Goal: Task Accomplishment & Management: Use online tool/utility

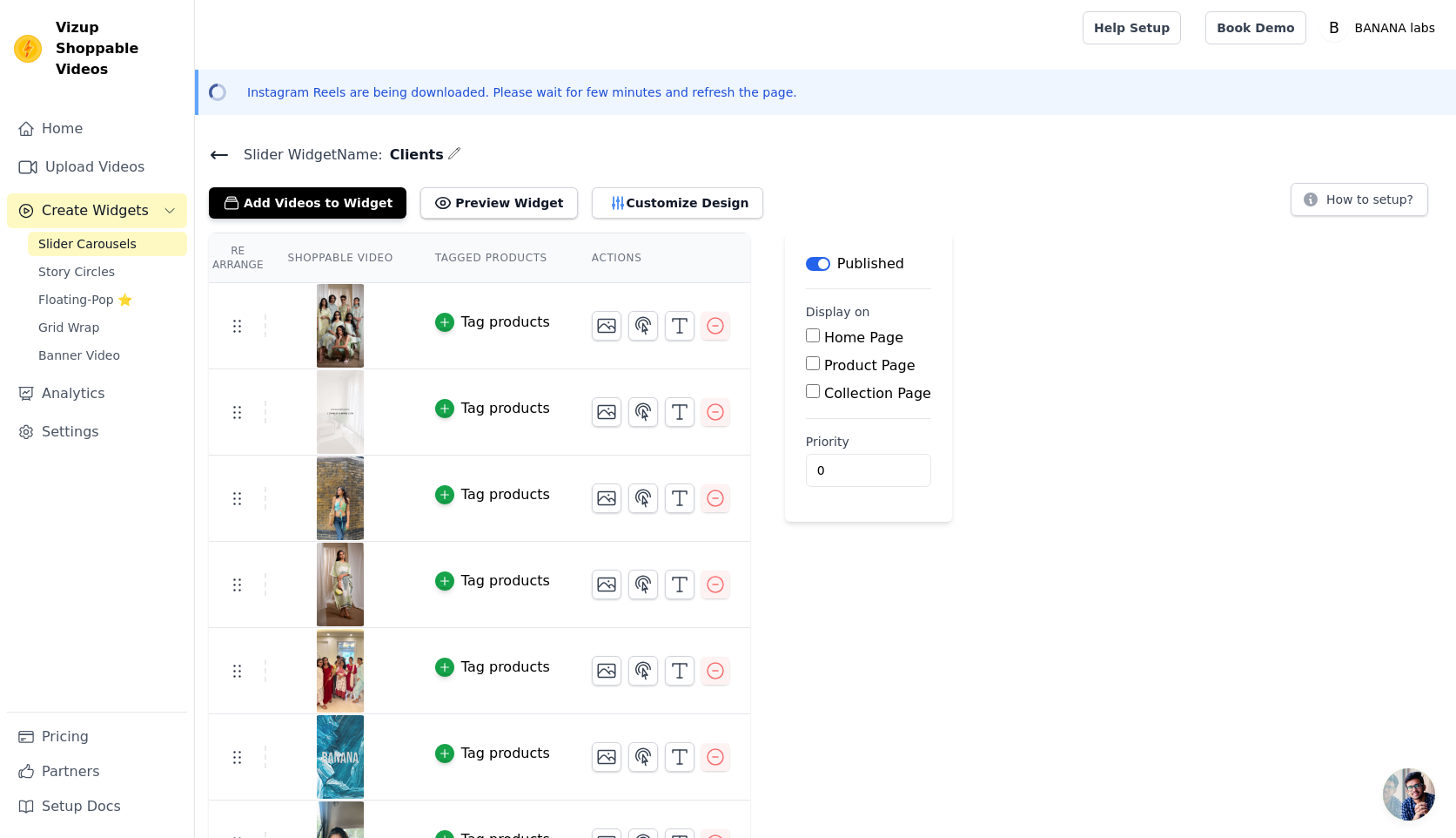
scroll to position [134, 0]
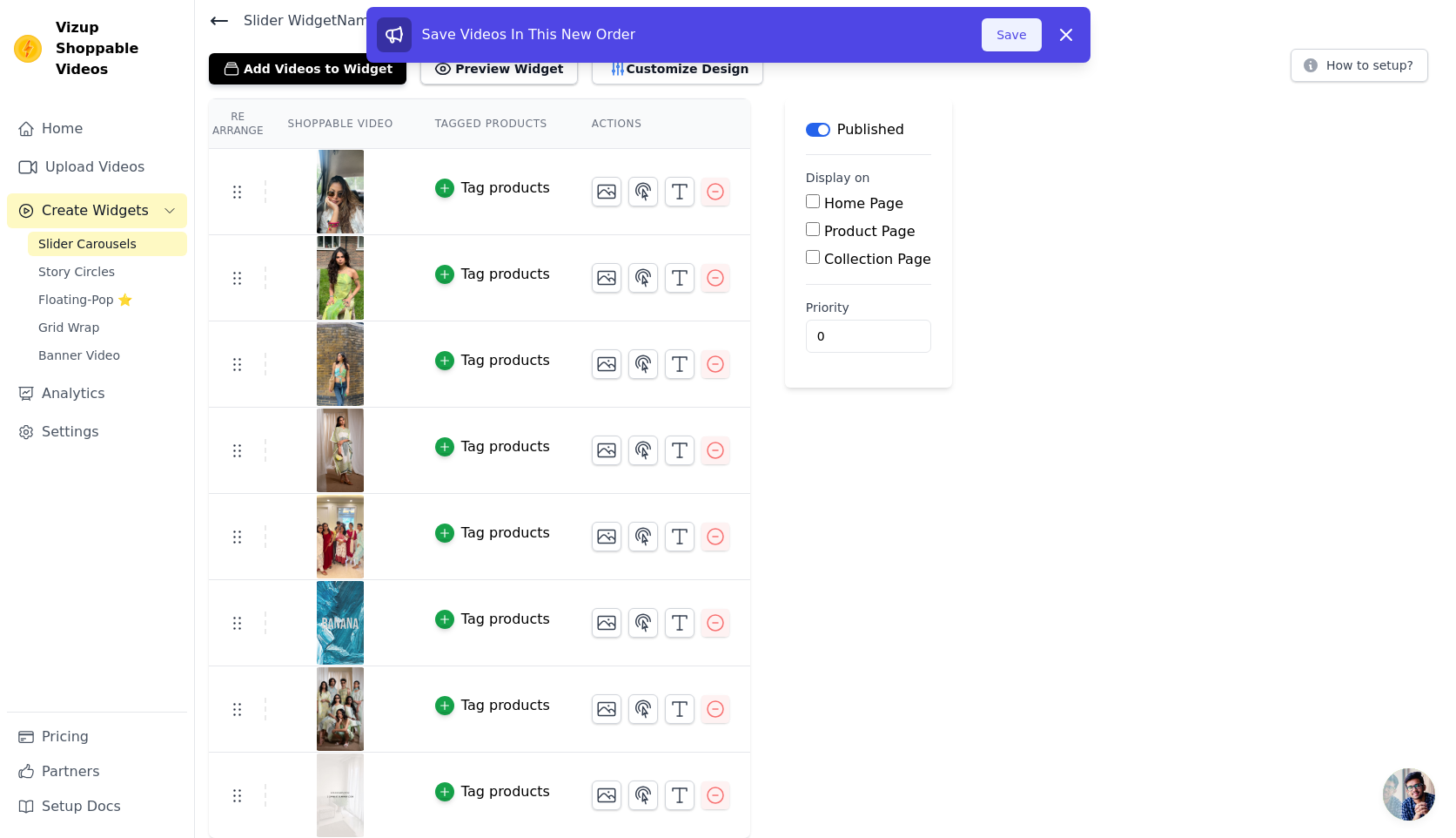
click at [997, 44] on button "Save" at bounding box center [1011, 35] width 59 height 33
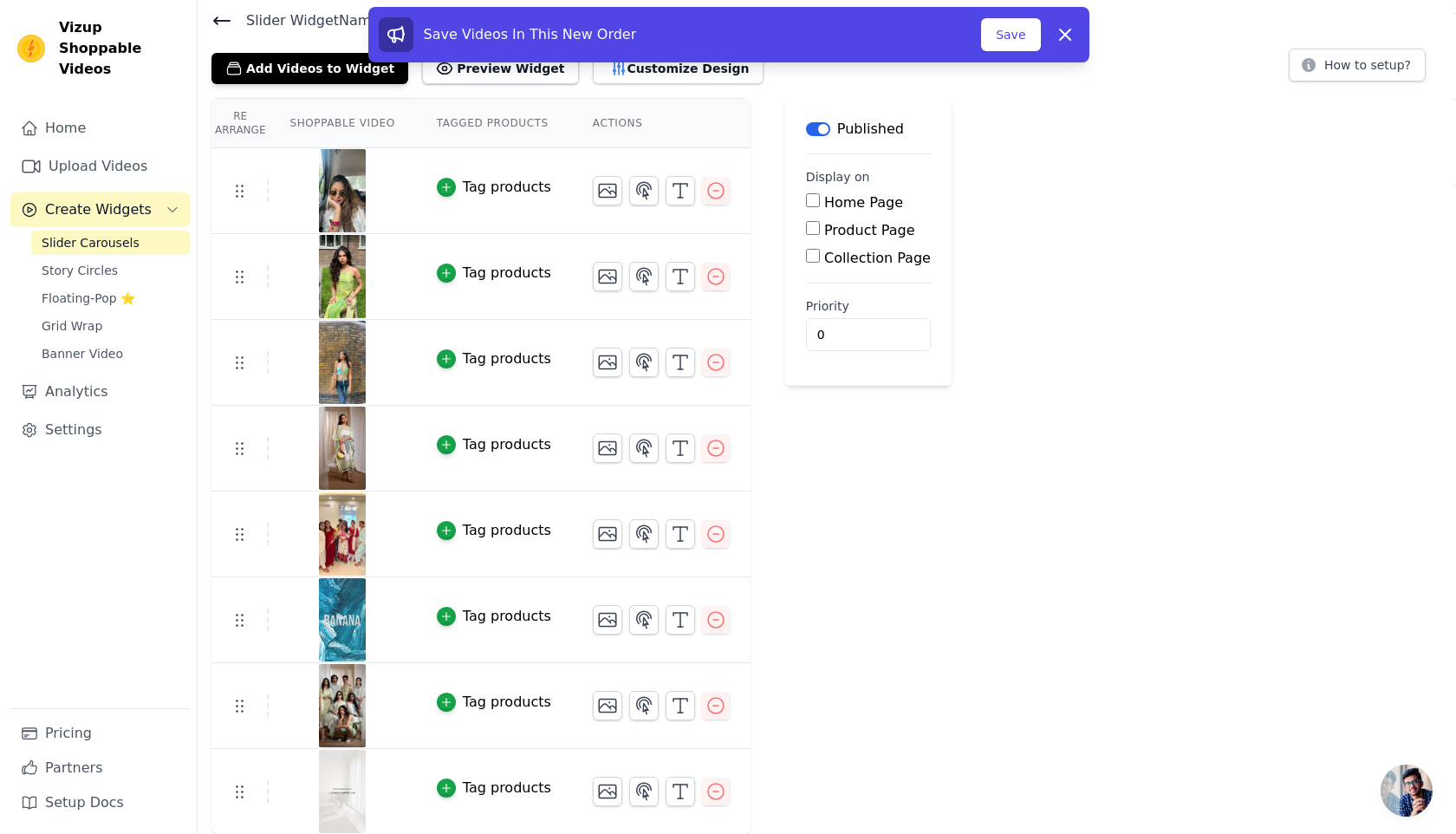
scroll to position [0, 0]
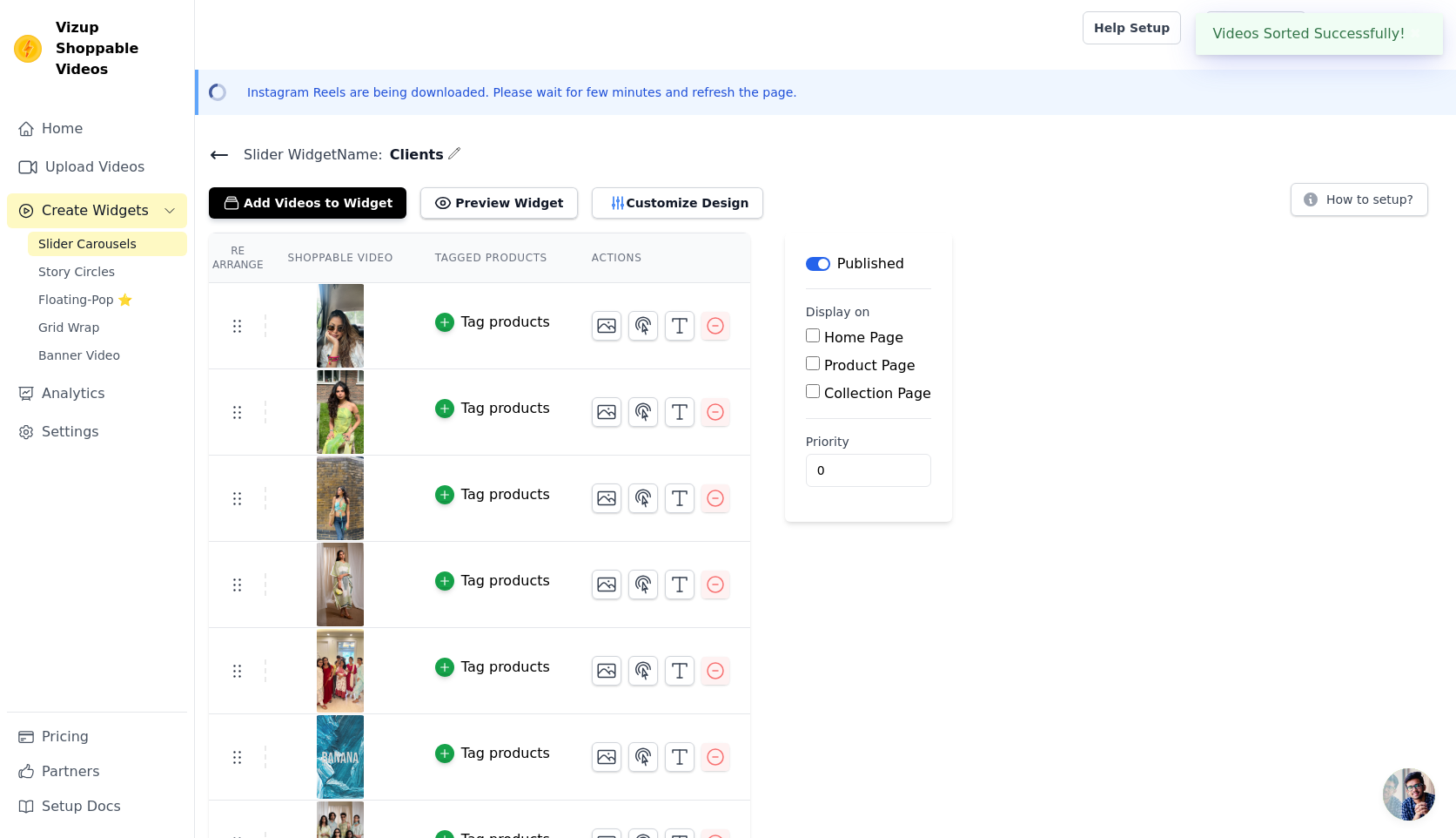
click at [831, 329] on label "Home Page" at bounding box center [863, 337] width 79 height 17
click at [820, 328] on input "Home Page" at bounding box center [814, 335] width 14 height 14
checkbox input "true"
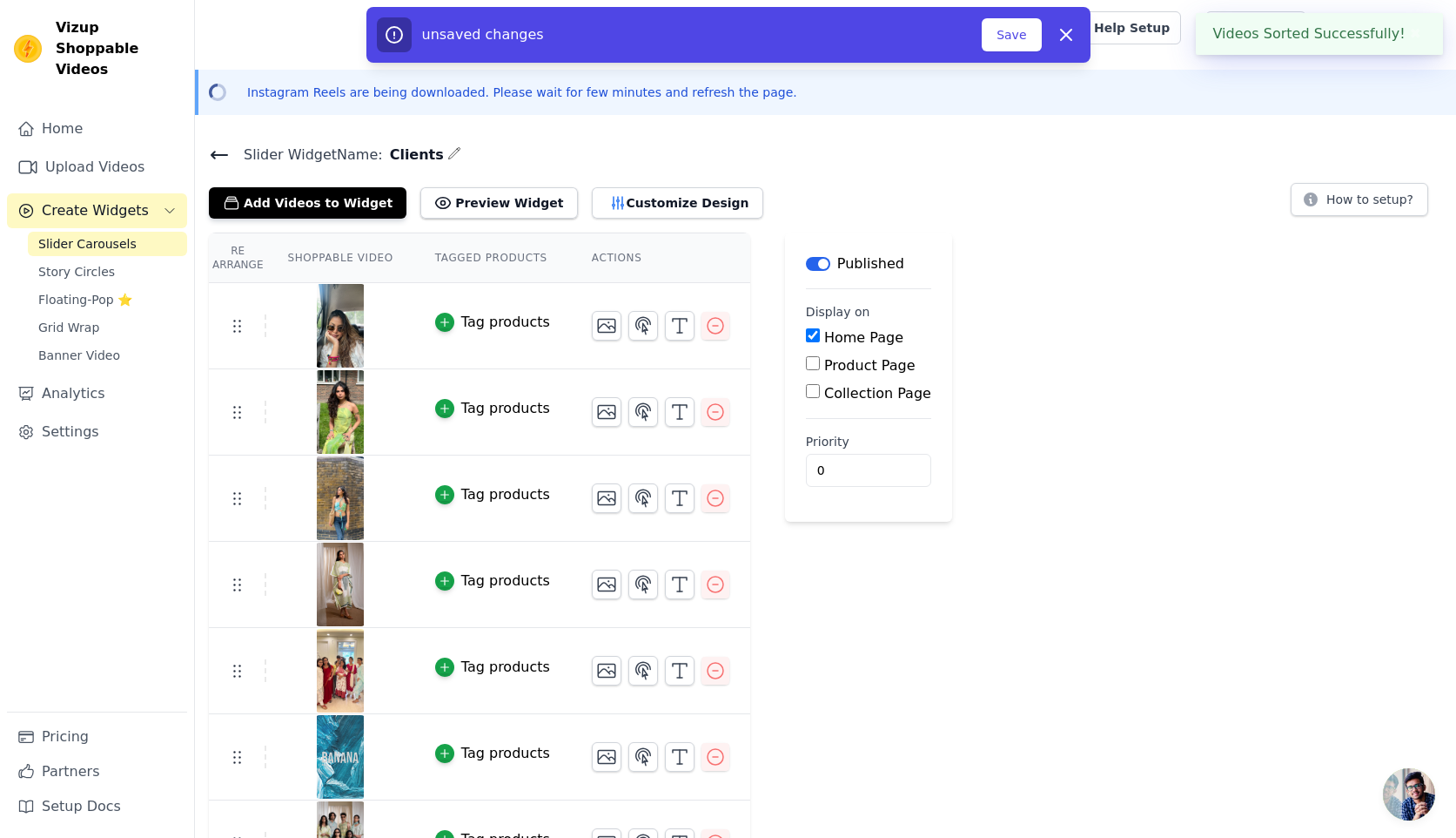
click at [833, 368] on label "Product Page" at bounding box center [870, 366] width 92 height 17
click at [820, 368] on input "Product Page" at bounding box center [814, 364] width 14 height 14
click at [833, 368] on label "Product Page" at bounding box center [870, 366] width 92 height 17
click at [820, 368] on input "Product Page" at bounding box center [814, 364] width 14 height 14
checkbox input "false"
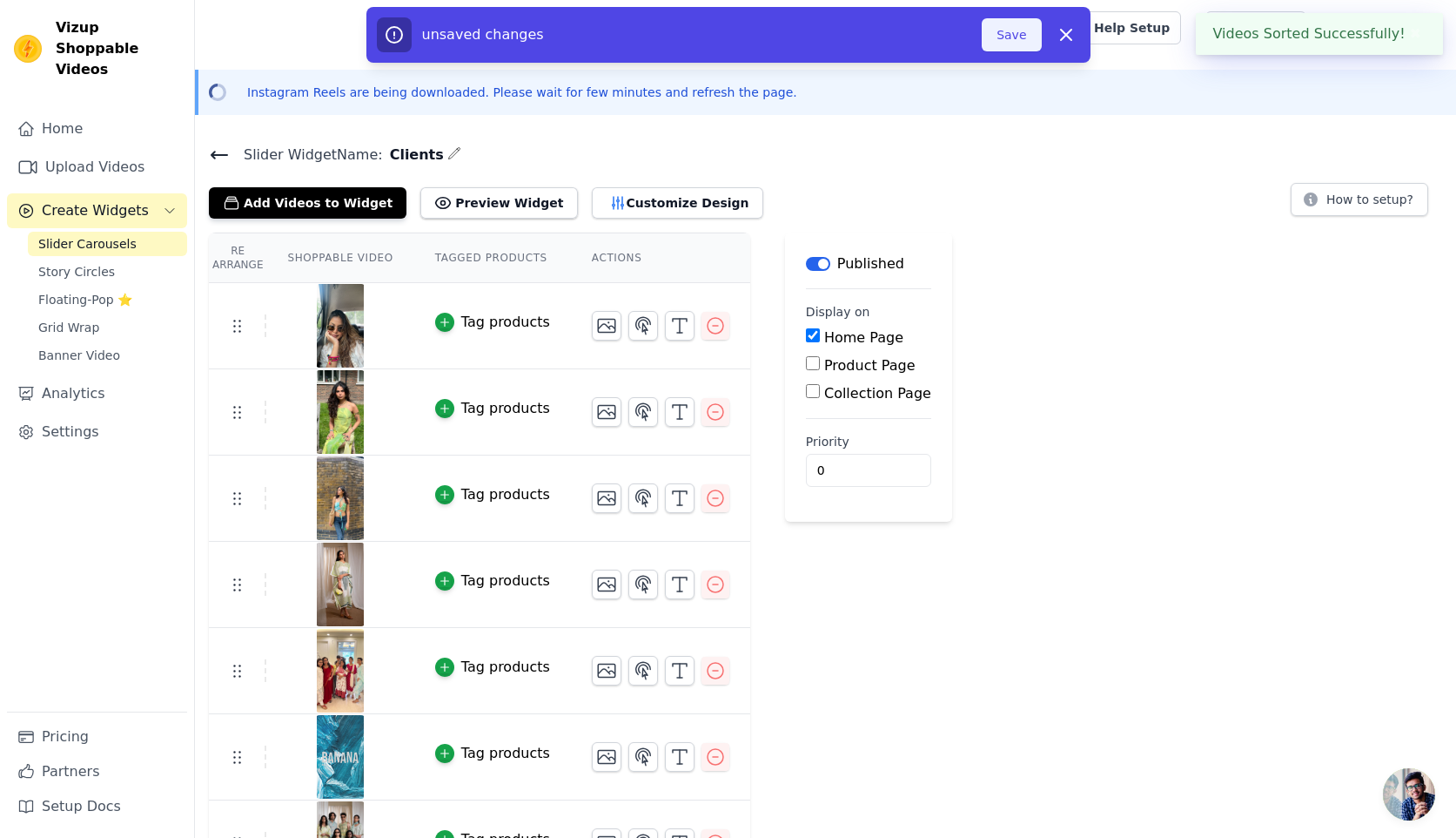
click at [1004, 43] on button "Save" at bounding box center [1011, 35] width 59 height 33
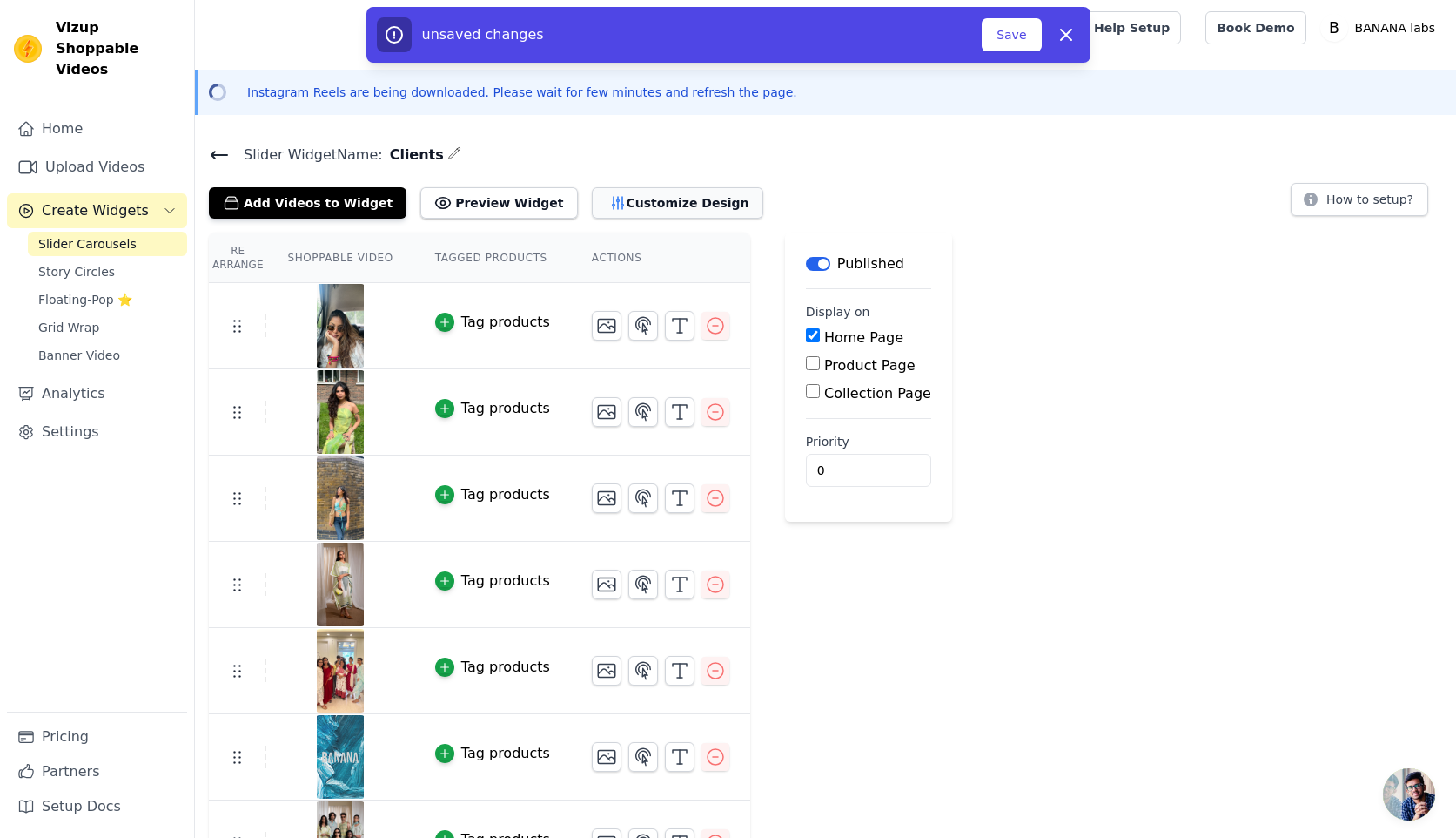
click at [611, 212] on button "Customize Design" at bounding box center [677, 202] width 171 height 31
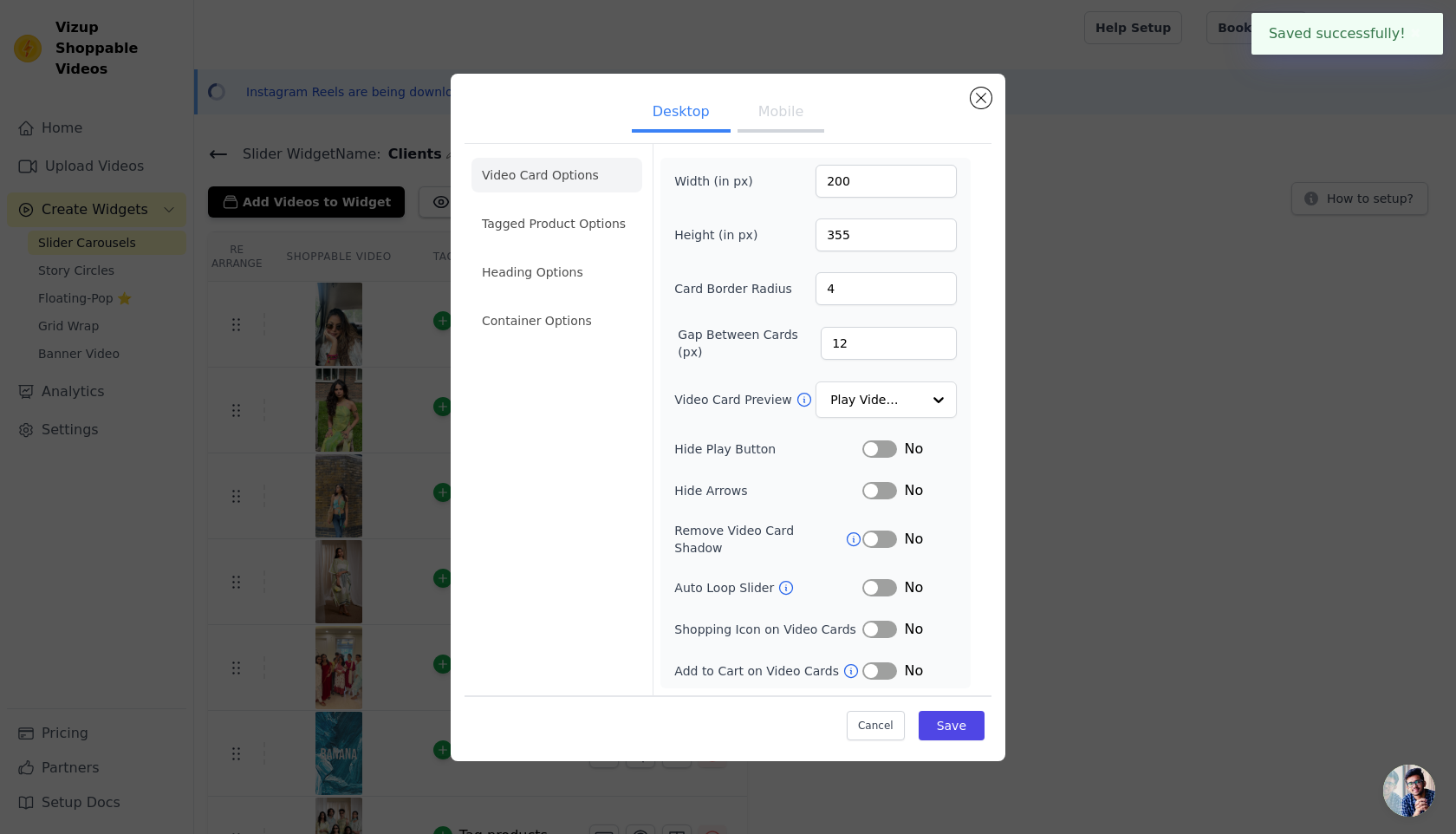
click at [792, 117] on button "Mobile" at bounding box center [781, 113] width 87 height 38
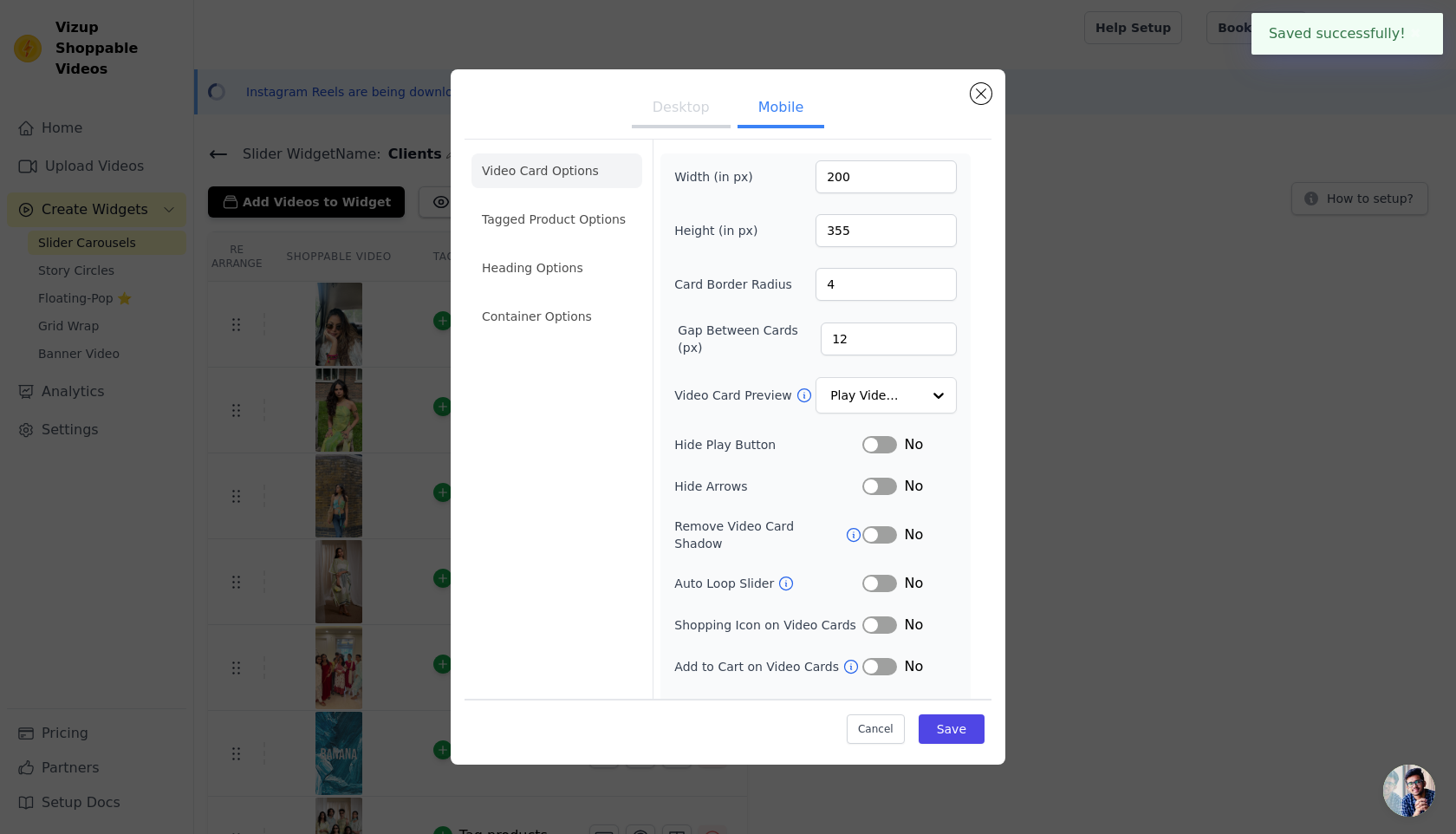
scroll to position [20, 0]
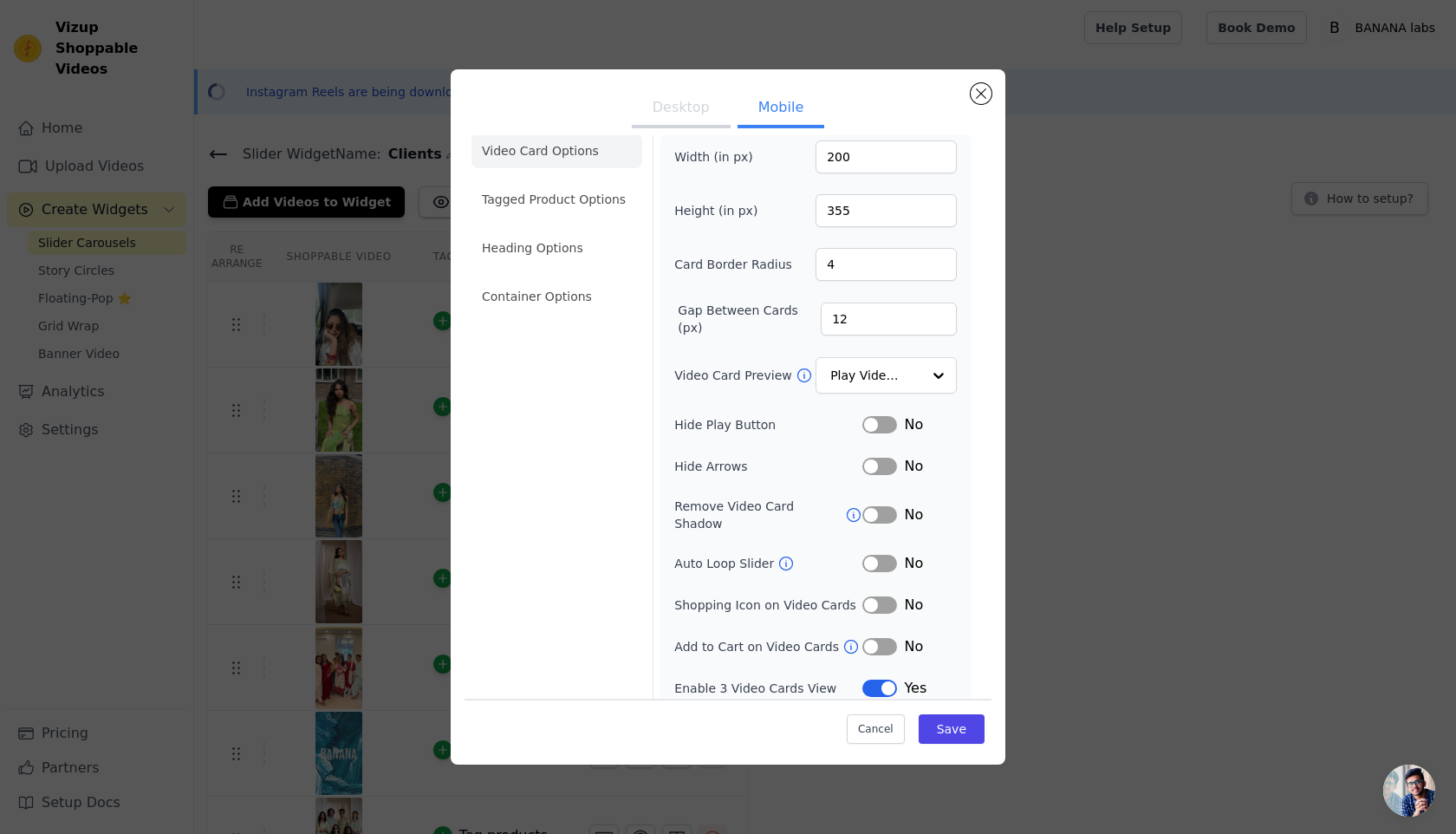
click at [880, 423] on button "Label" at bounding box center [879, 425] width 35 height 18
click at [882, 471] on button "Label" at bounding box center [879, 467] width 35 height 18
click at [880, 555] on button "Label" at bounding box center [879, 563] width 35 height 18
click at [879, 680] on button "Label" at bounding box center [879, 688] width 35 height 18
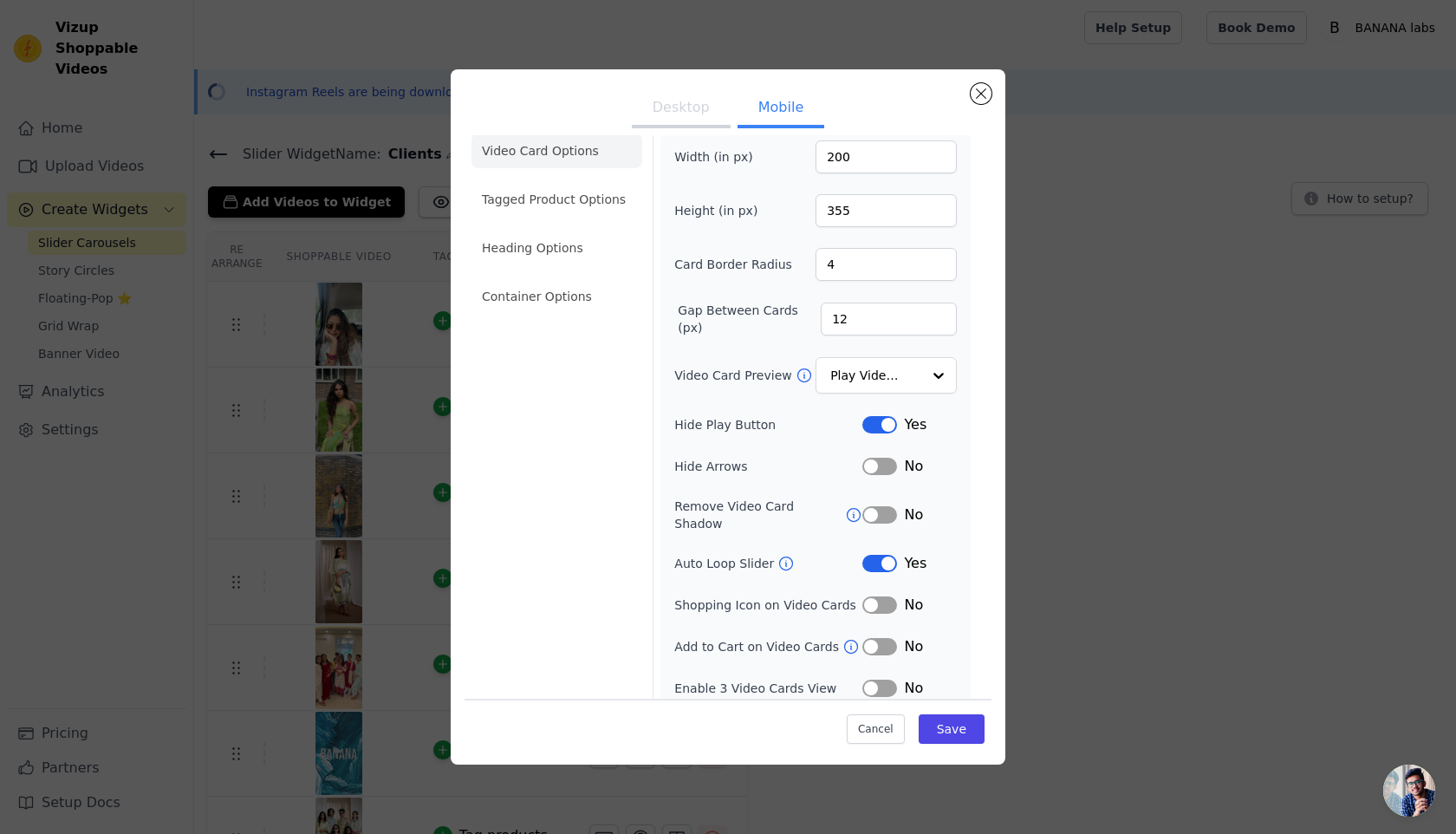
click at [875, 466] on button "Label" at bounding box center [879, 467] width 35 height 18
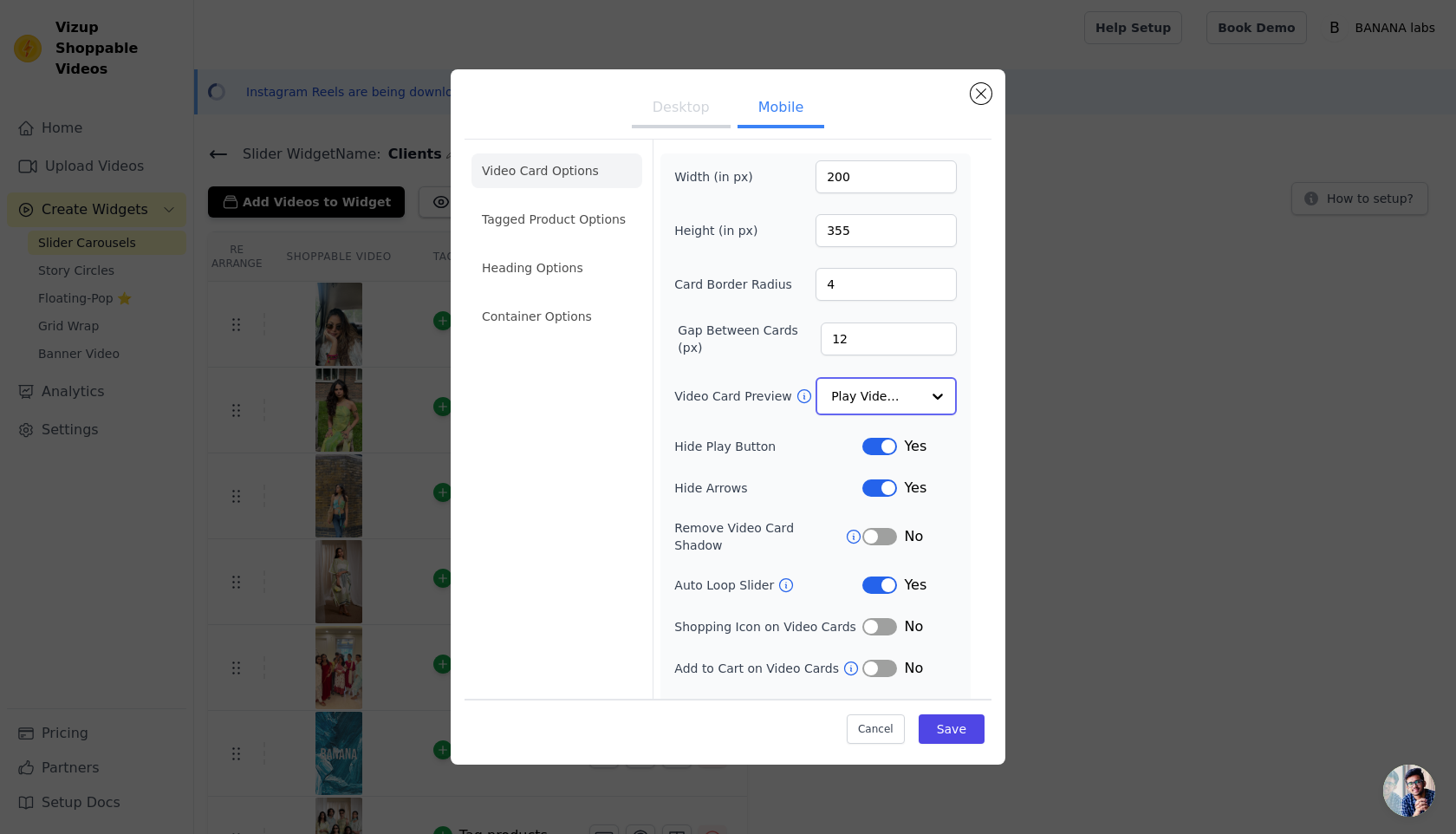
click at [859, 397] on input "Video Card Preview" at bounding box center [876, 396] width 90 height 35
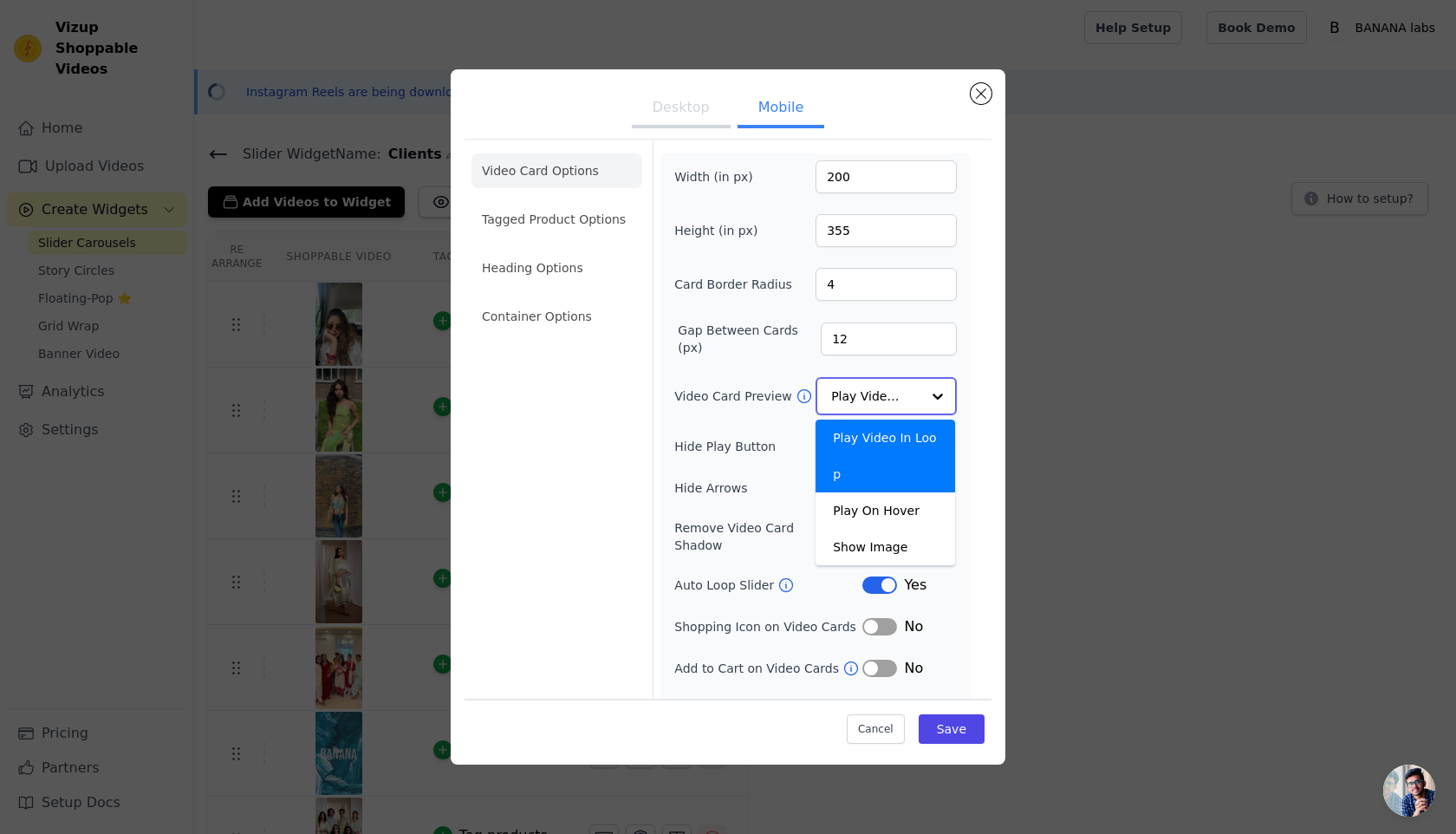
click at [874, 447] on div "Play Video In Loop" at bounding box center [885, 456] width 139 height 73
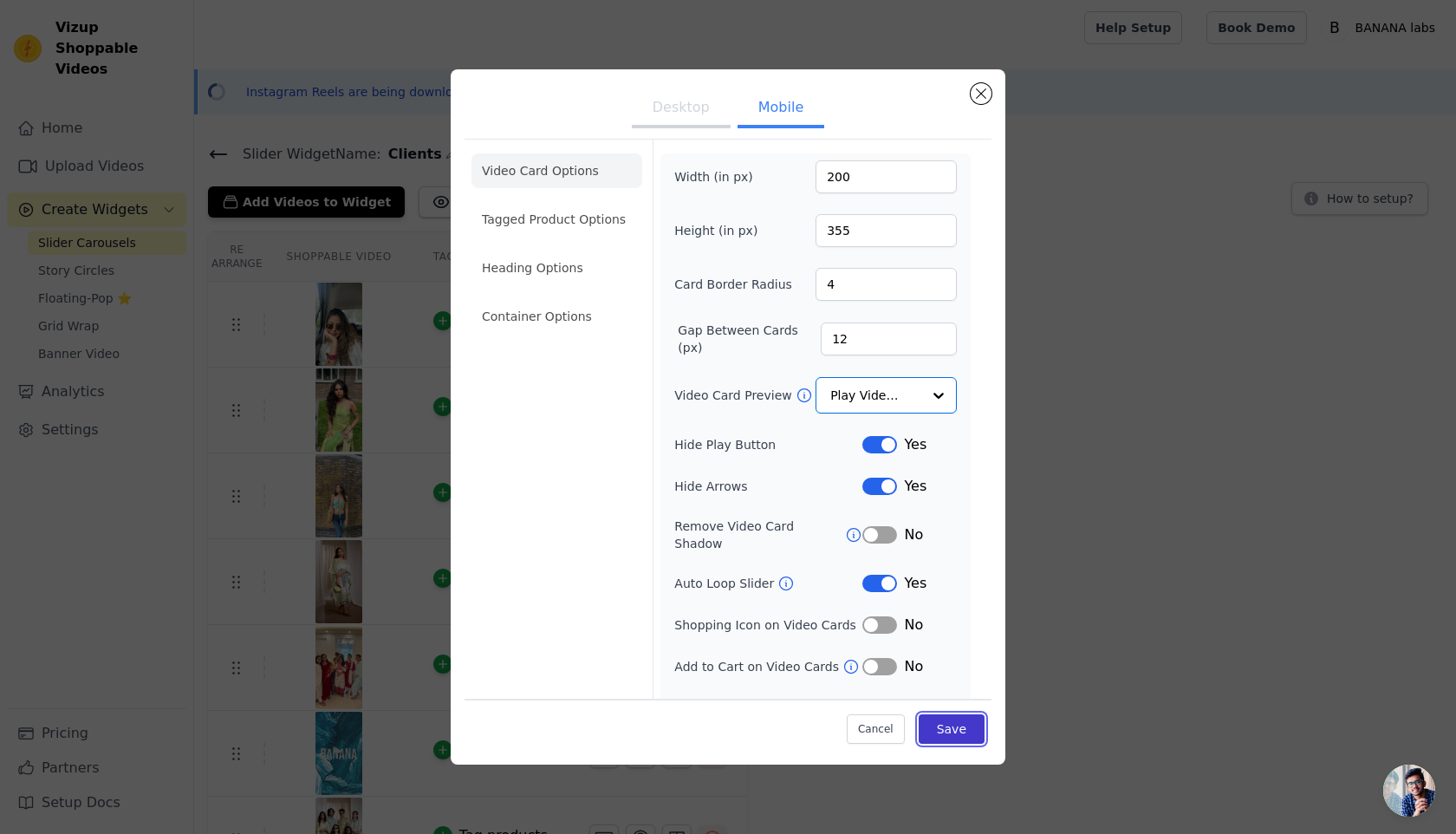
click at [949, 731] on button "Save" at bounding box center [951, 728] width 66 height 29
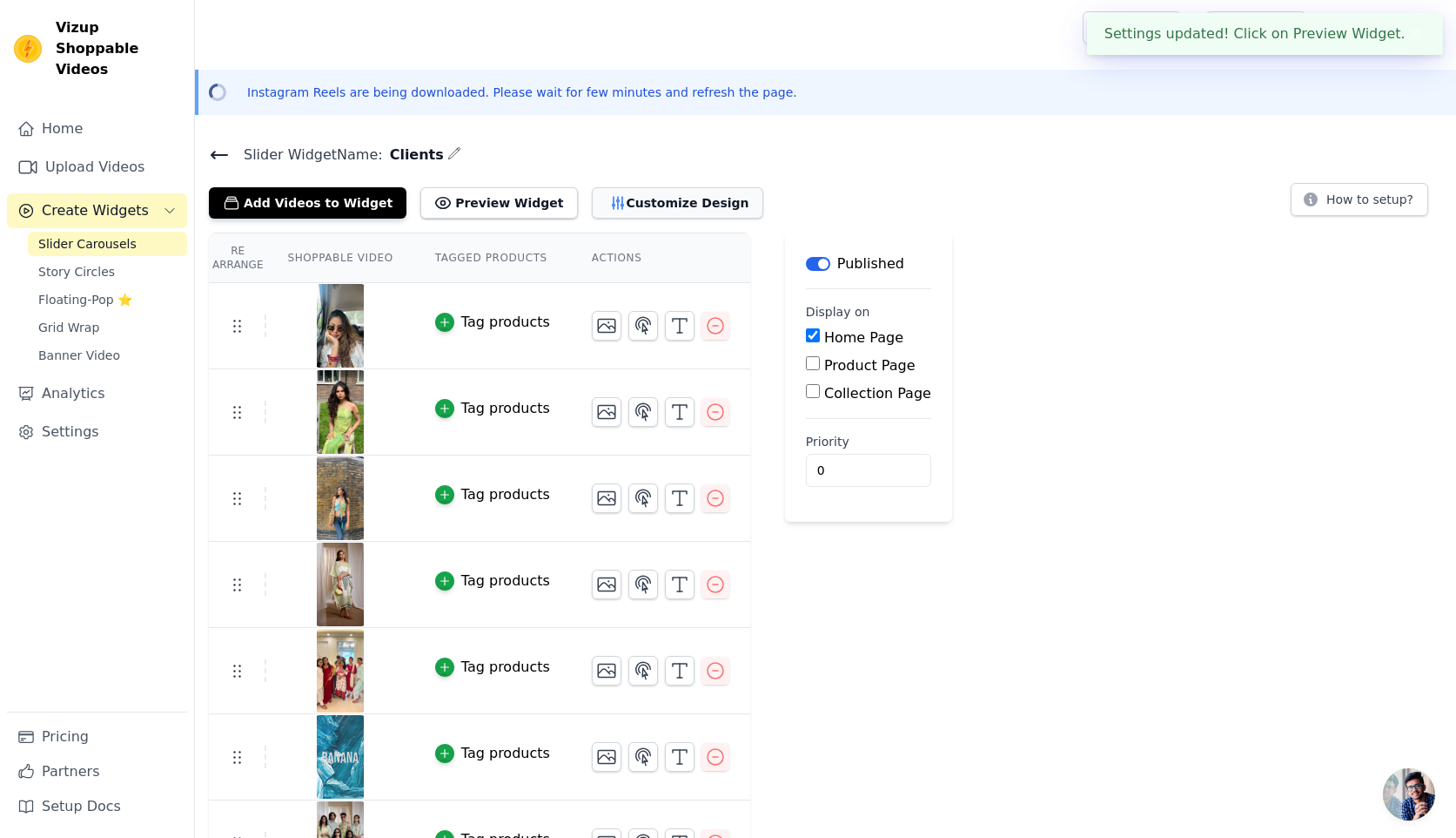
click at [651, 190] on button "Customize Design" at bounding box center [677, 202] width 171 height 31
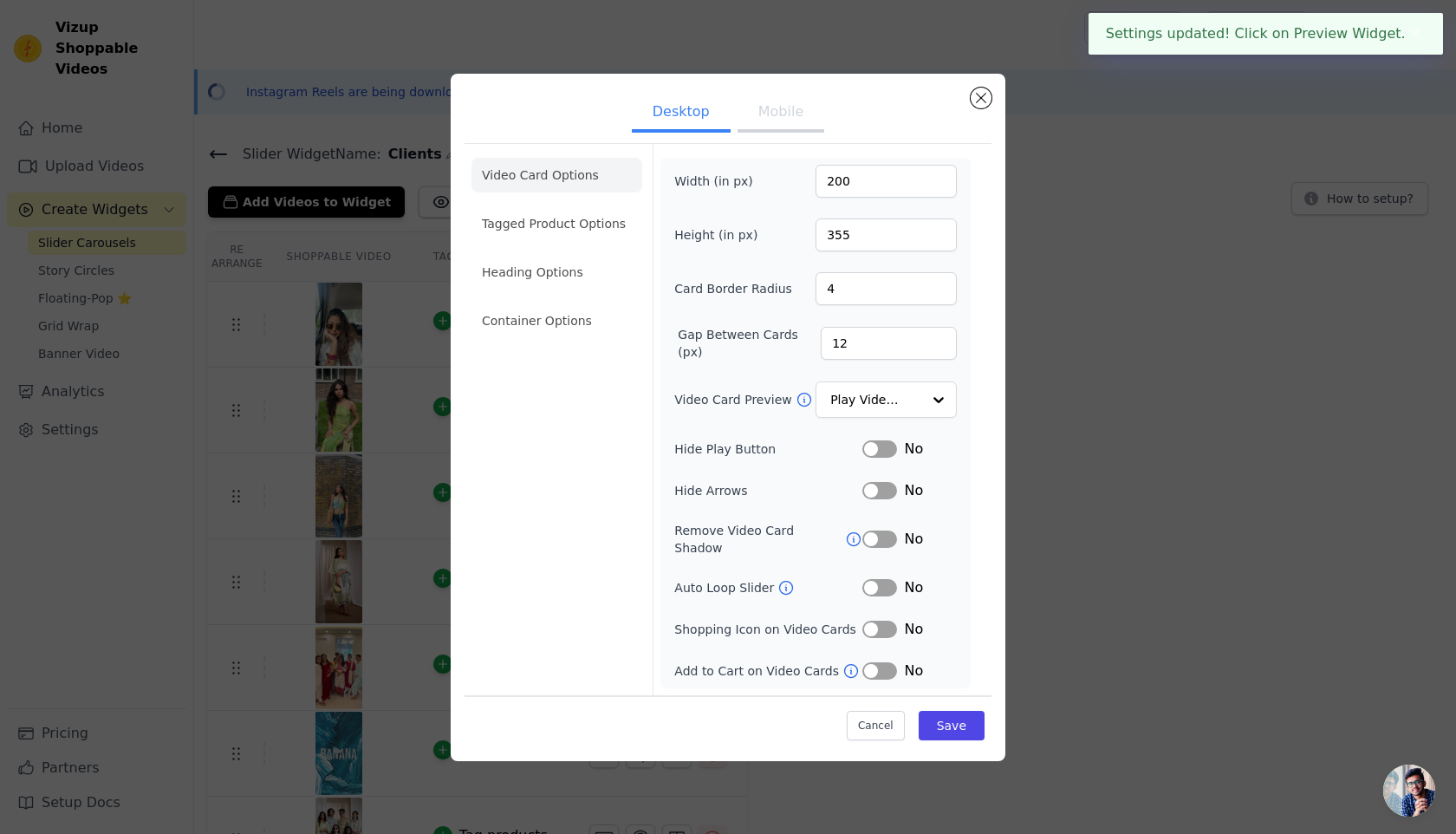
click at [876, 448] on button "Label" at bounding box center [879, 449] width 35 height 18
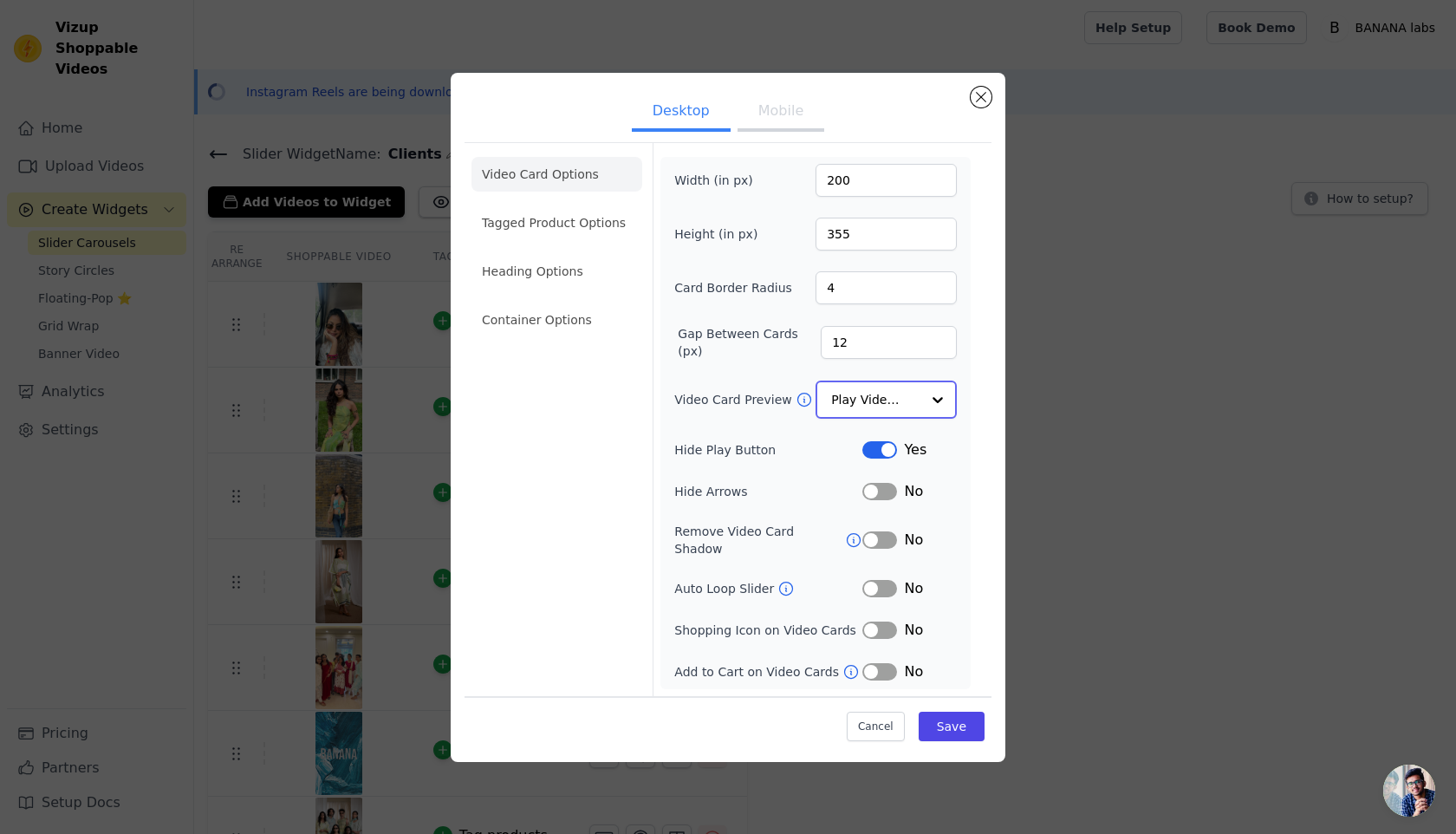
click at [895, 404] on input "Video Card Preview" at bounding box center [876, 399] width 90 height 35
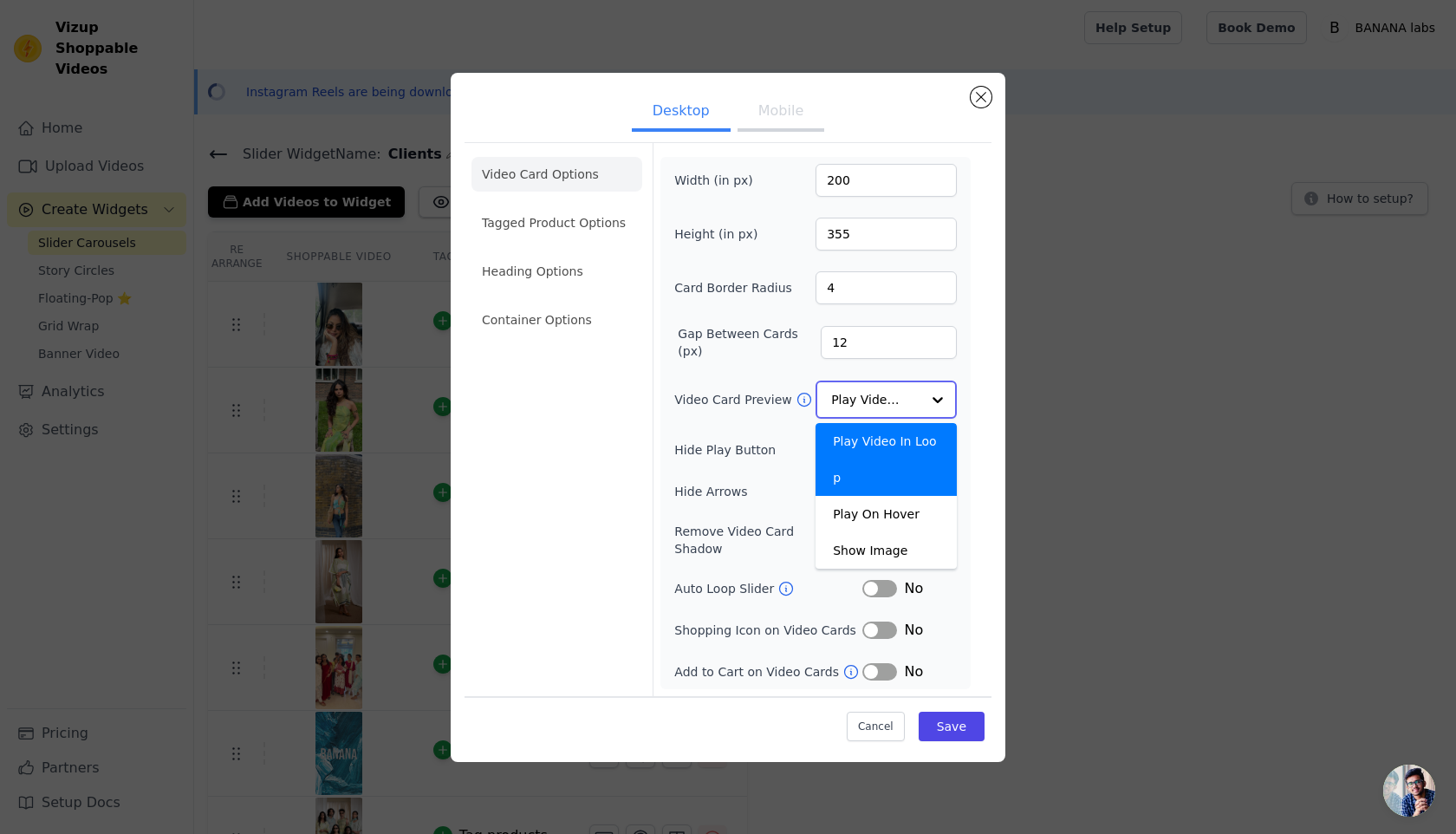
click at [895, 404] on input "Video Card Preview" at bounding box center [876, 399] width 90 height 35
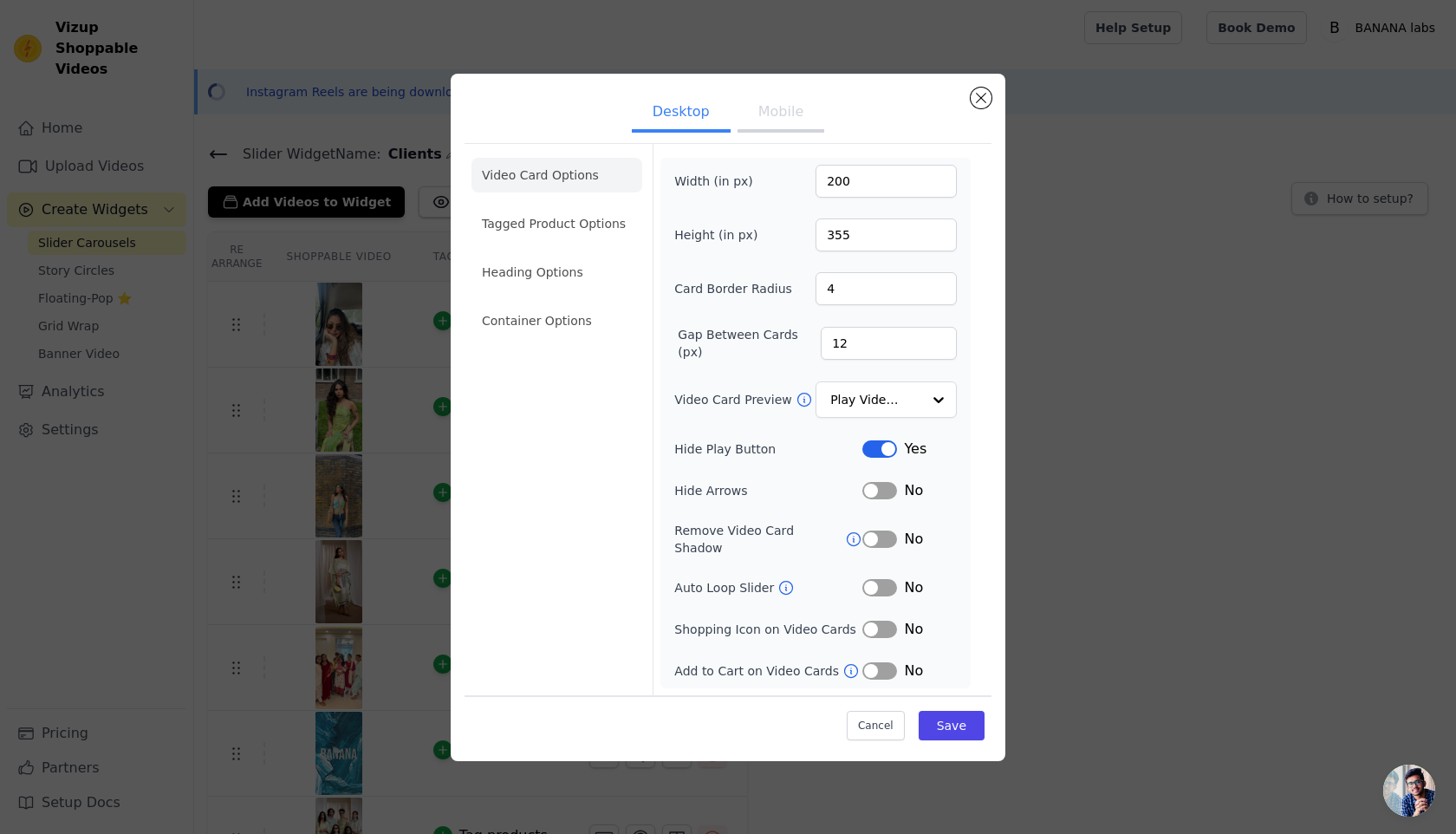
click at [880, 581] on button "Label" at bounding box center [879, 588] width 35 height 18
click at [956, 720] on button "Save" at bounding box center [951, 725] width 66 height 29
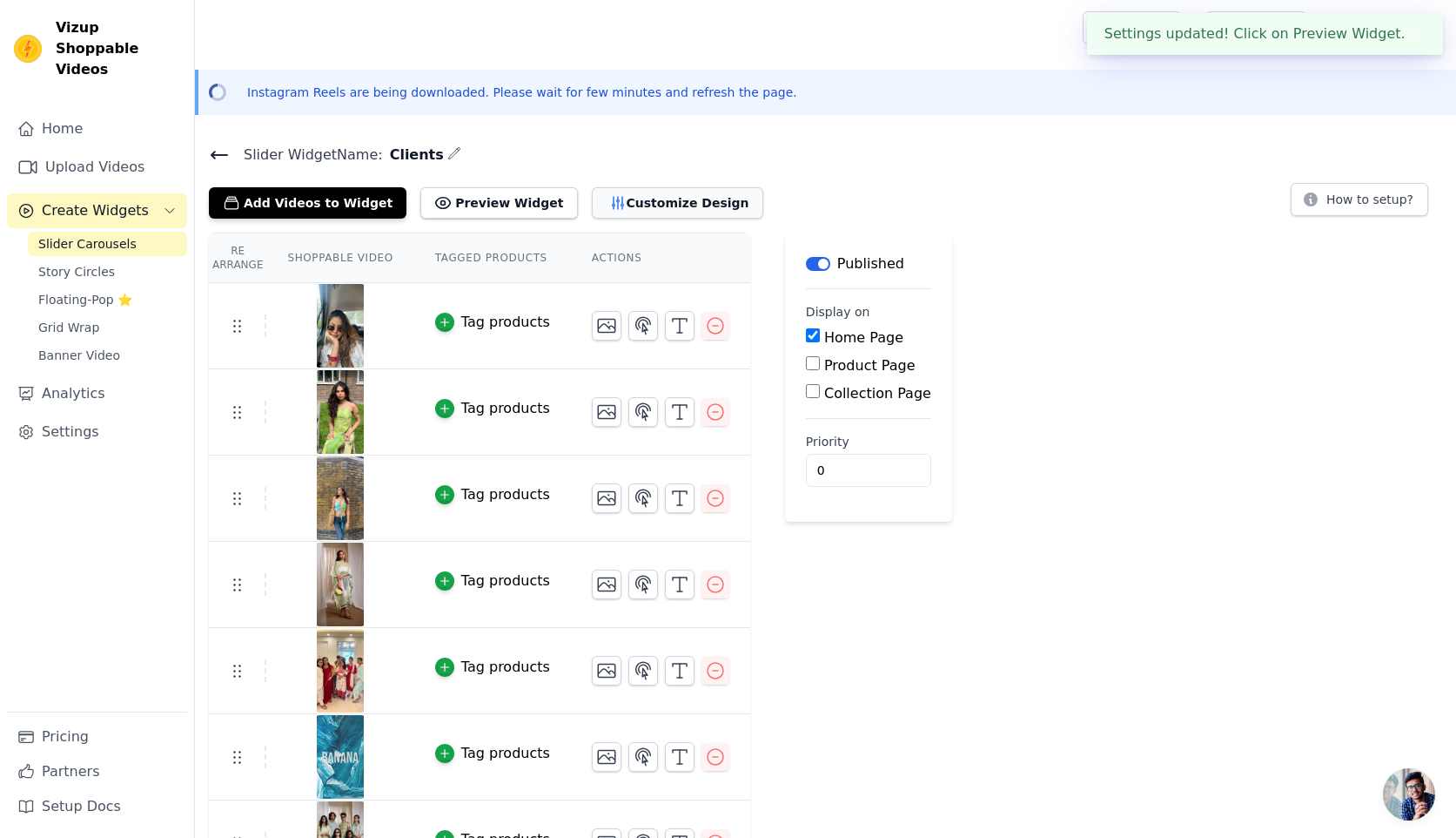
click at [644, 205] on button "Customize Design" at bounding box center [677, 202] width 171 height 31
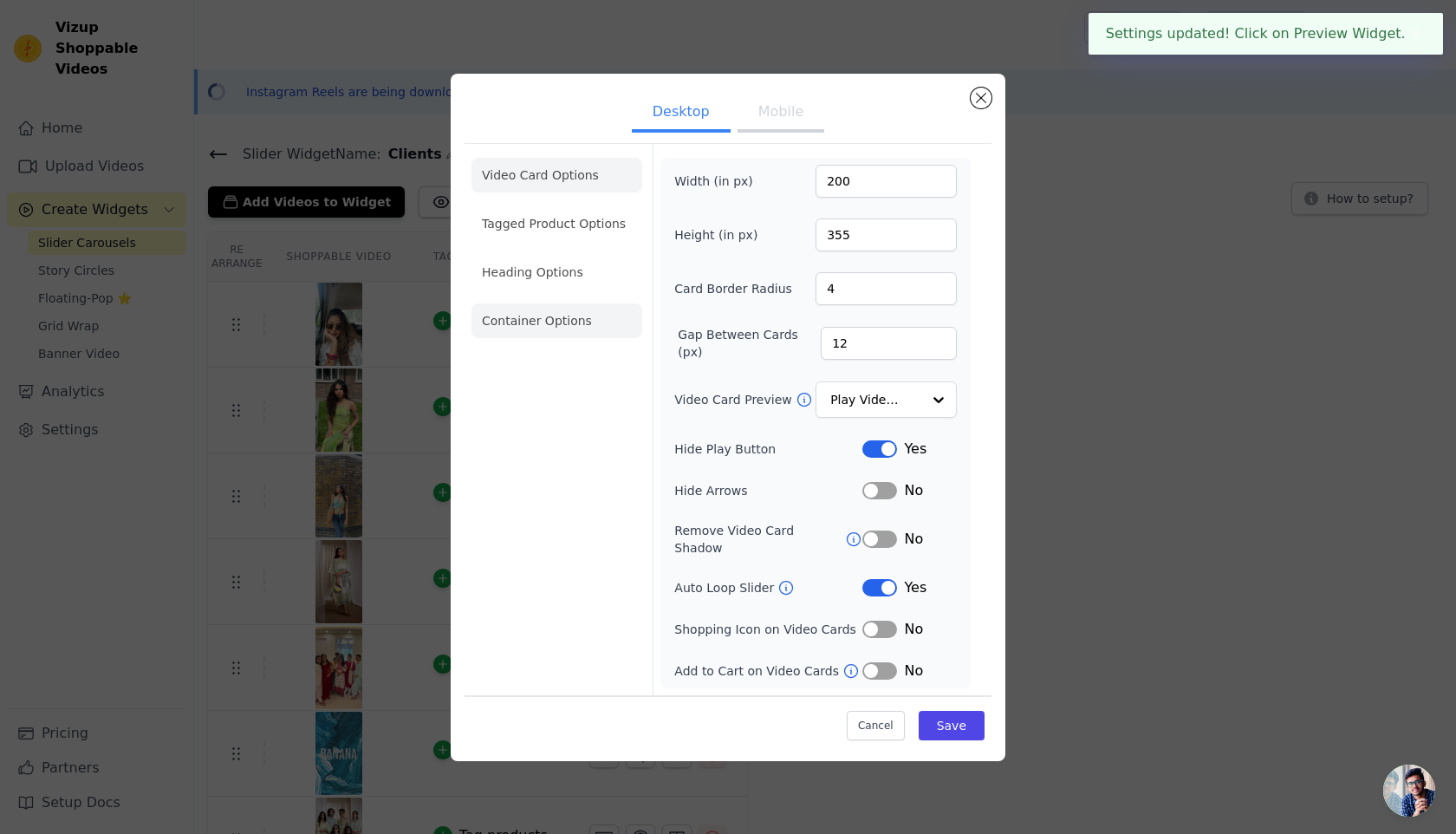
click at [568, 319] on li "Container Options" at bounding box center [556, 320] width 170 height 35
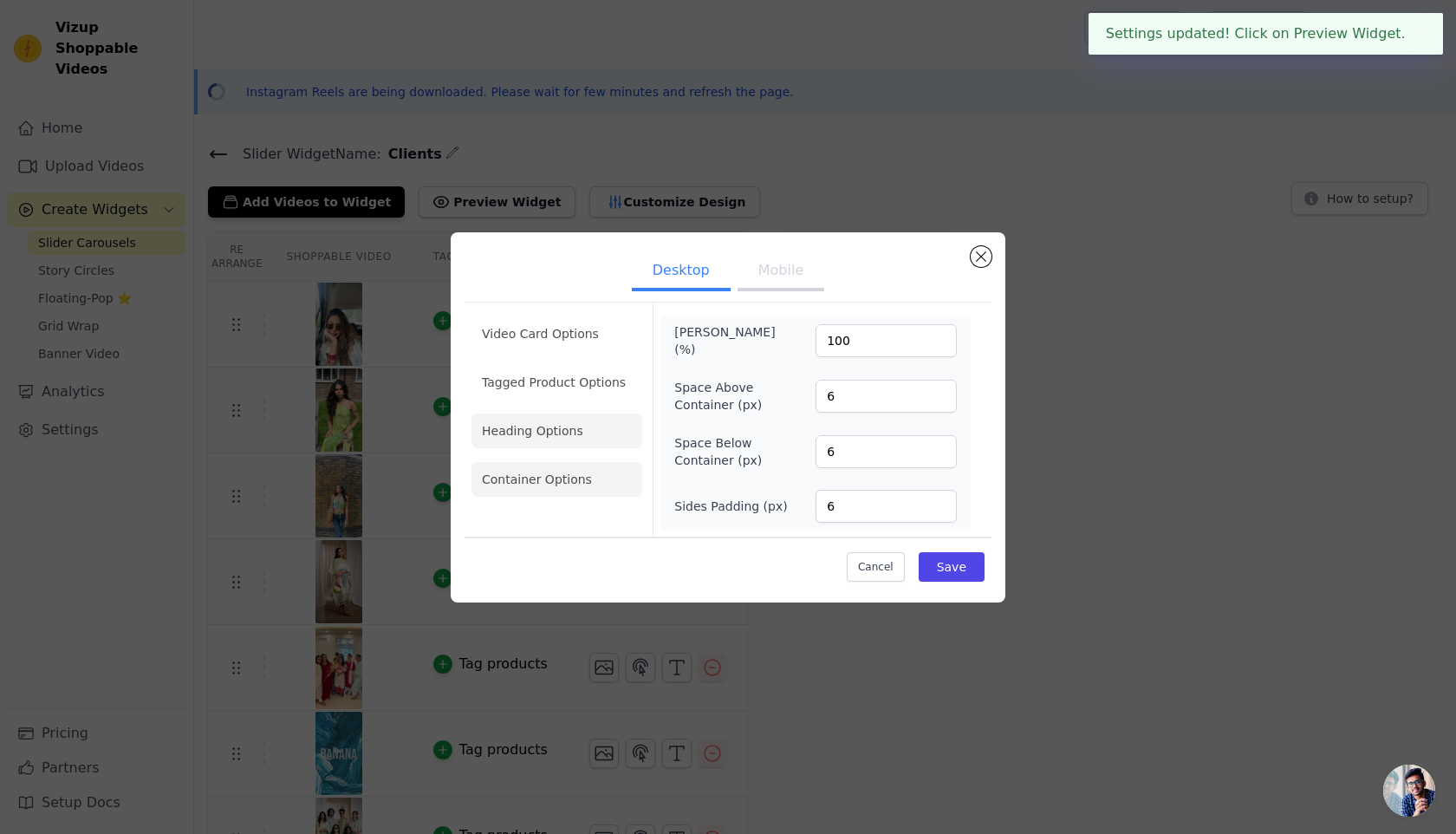
click at [568, 426] on li "Heading Options" at bounding box center [556, 430] width 170 height 35
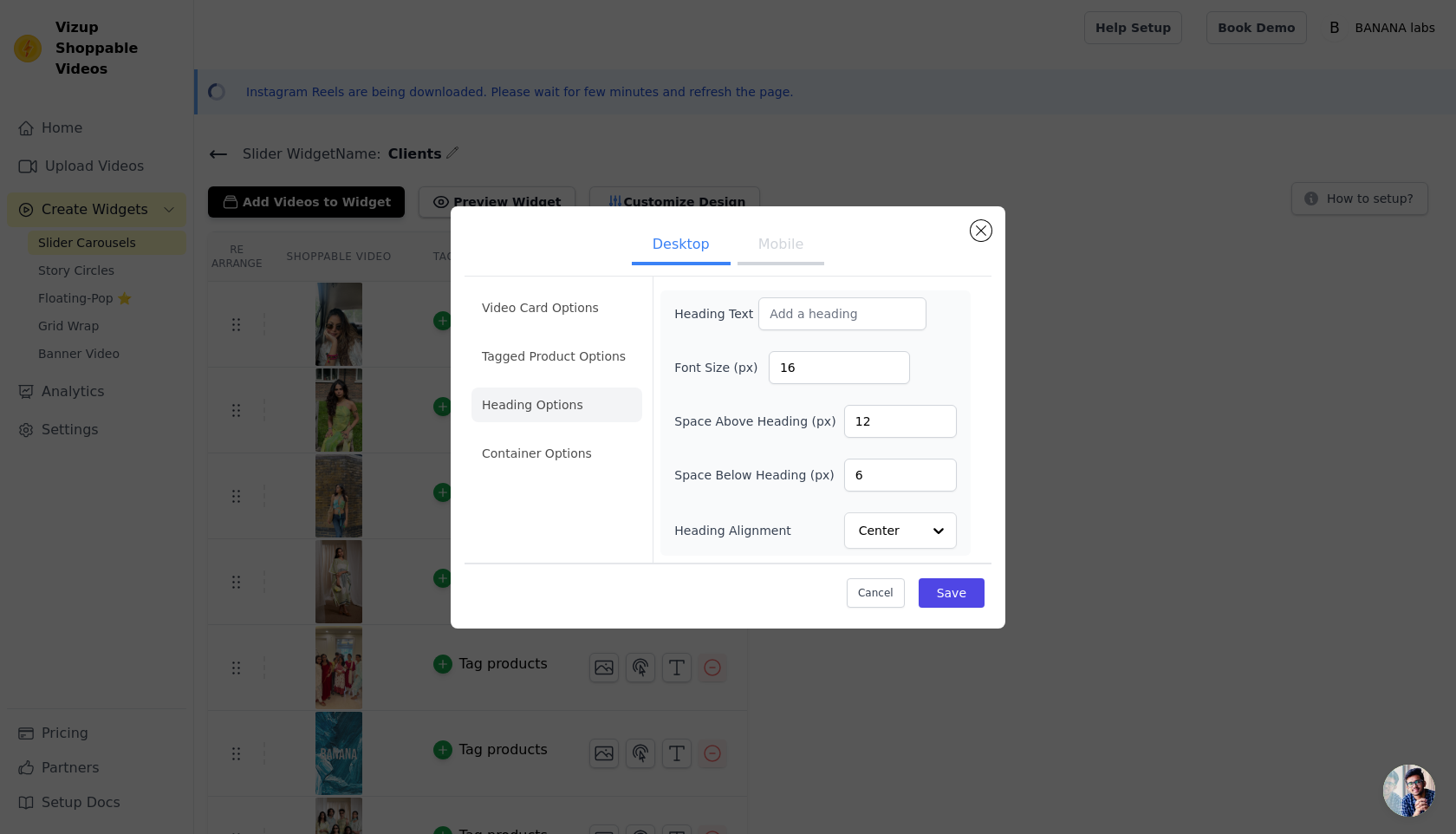
click at [547, 391] on li "Heading Options" at bounding box center [556, 405] width 170 height 35
click at [540, 366] on li "Tagged Product Options" at bounding box center [556, 356] width 170 height 35
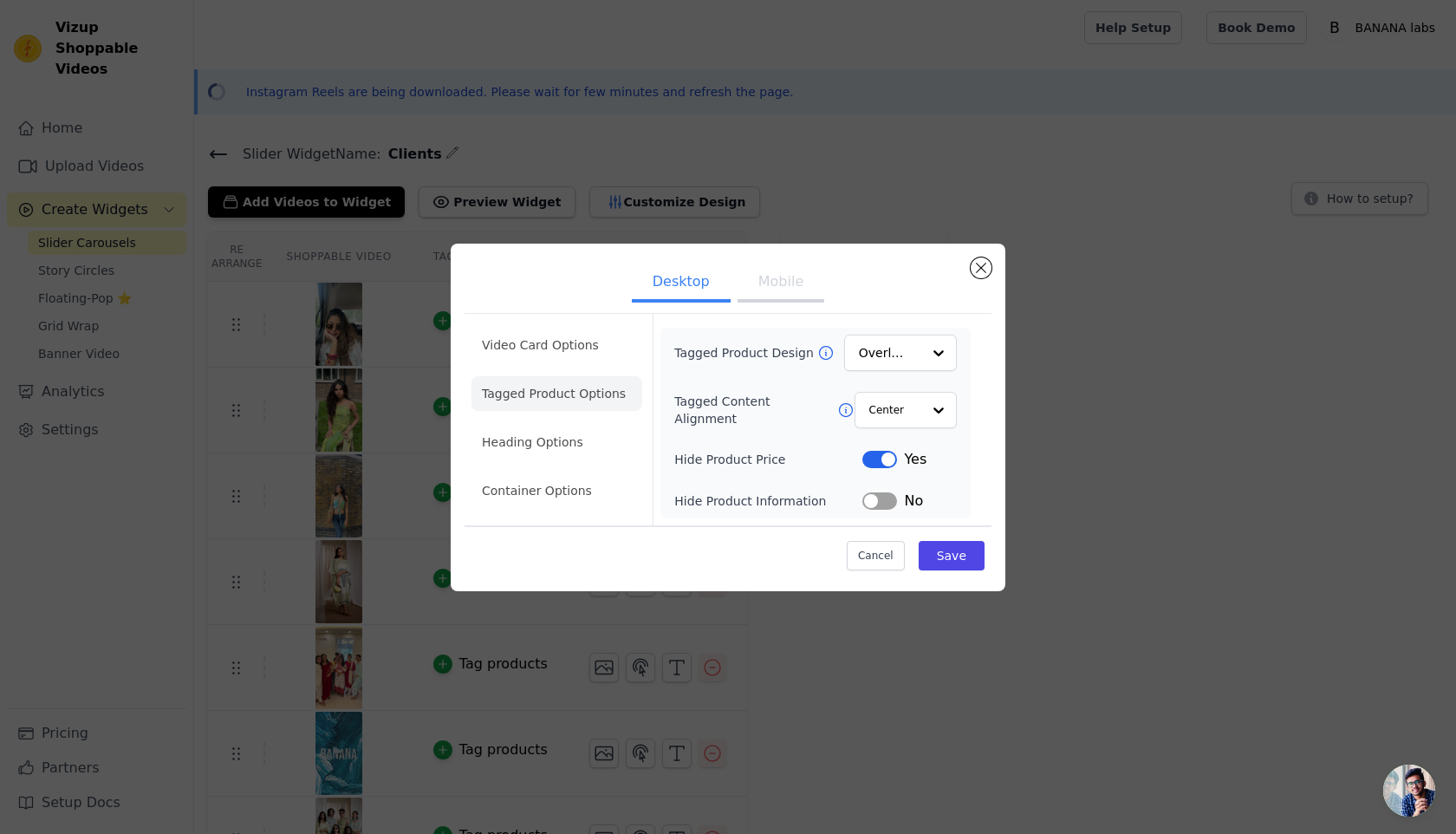
click at [785, 279] on button "Mobile" at bounding box center [781, 283] width 87 height 38
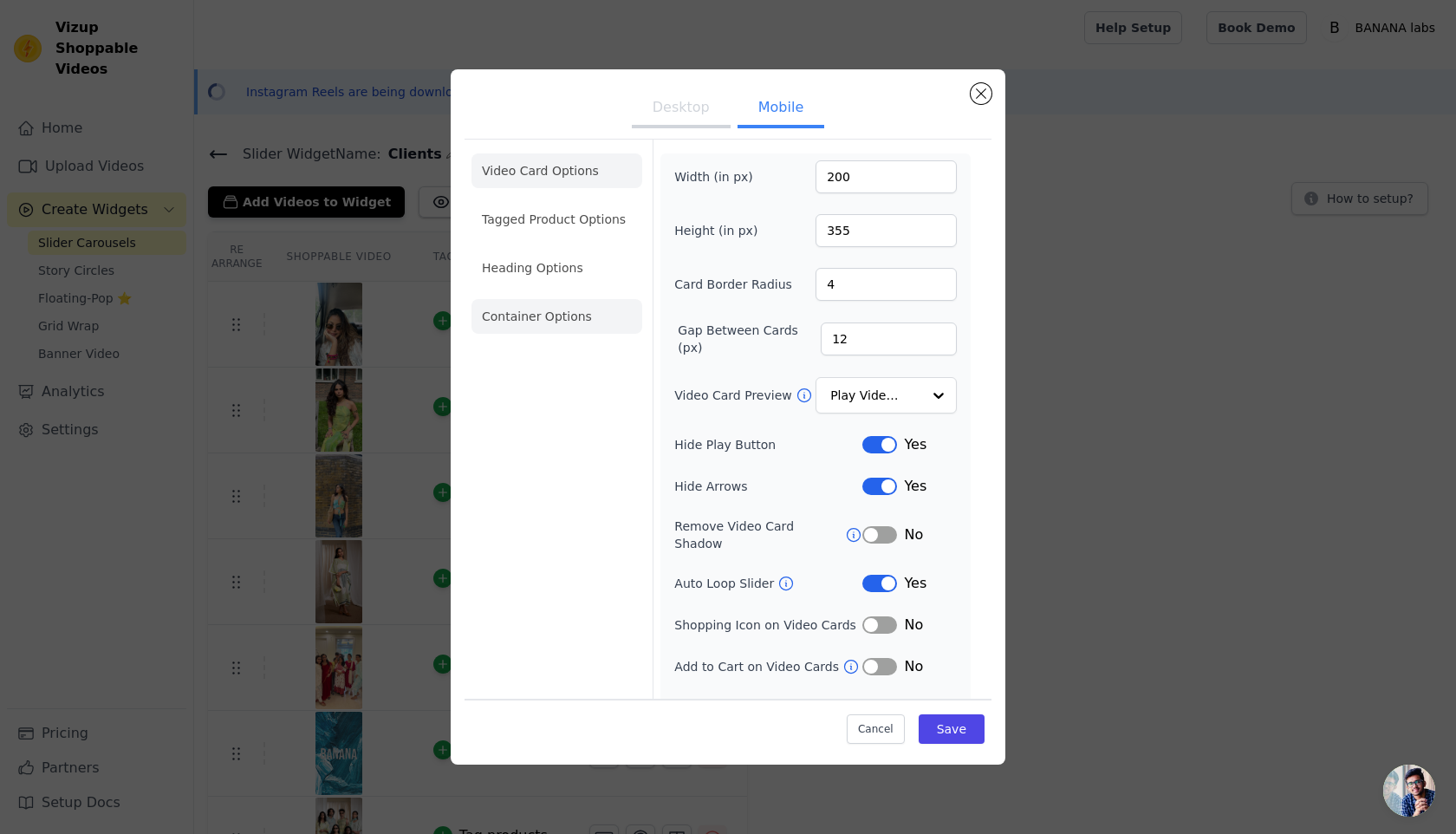
click at [575, 309] on li "Container Options" at bounding box center [556, 316] width 170 height 35
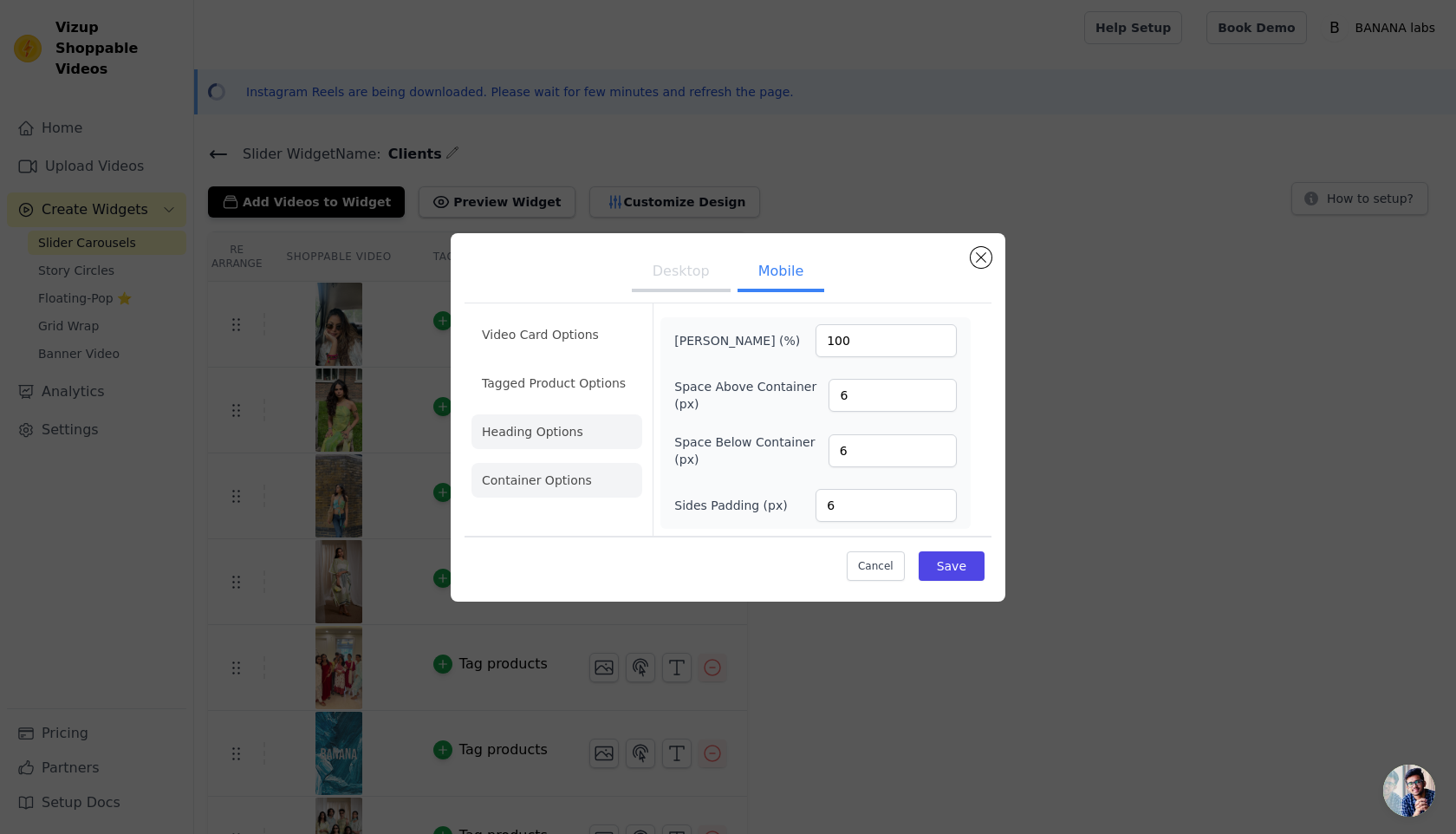
click at [551, 433] on li "Heading Options" at bounding box center [556, 431] width 170 height 35
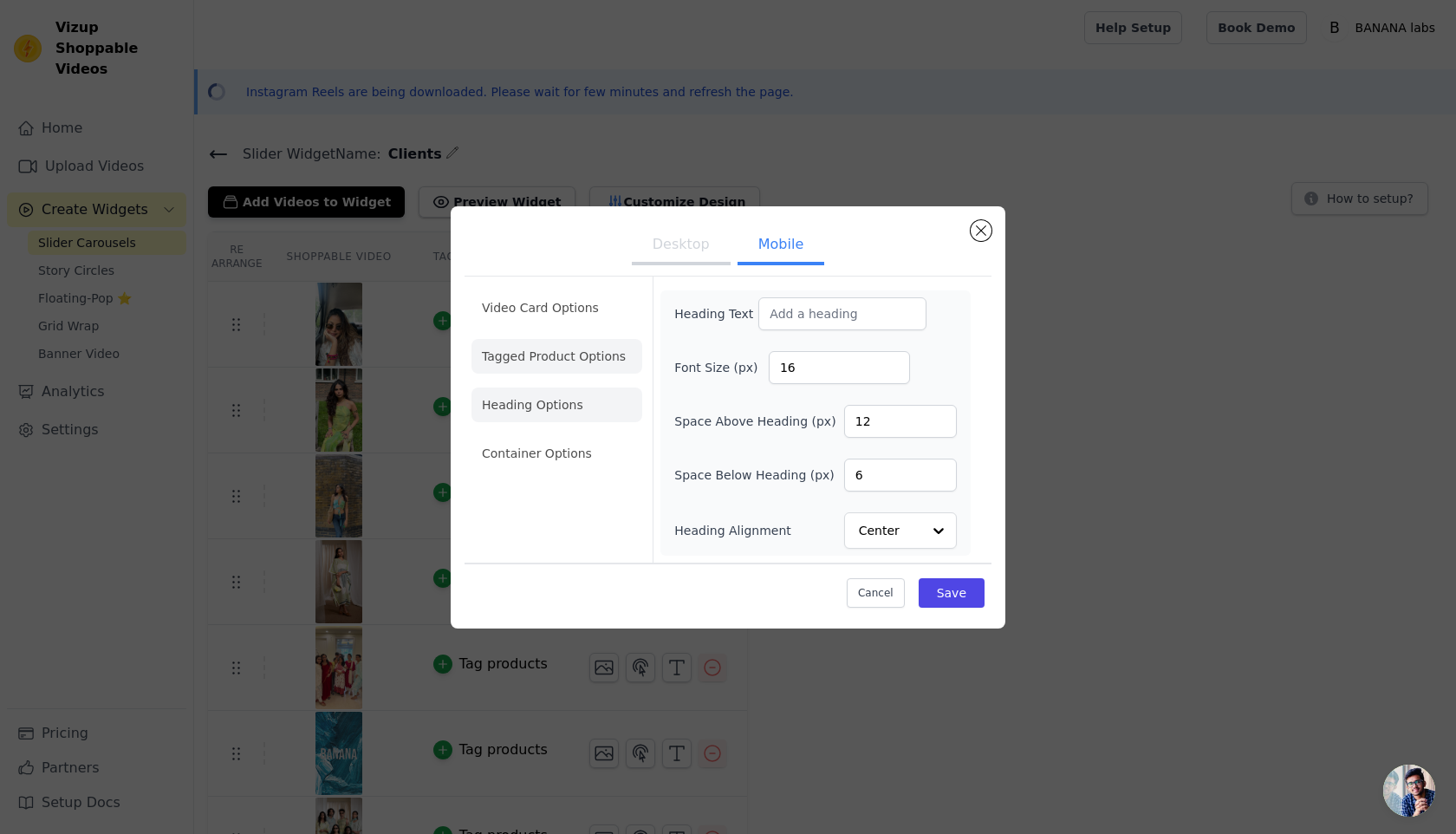
click at [544, 358] on li "Tagged Product Options" at bounding box center [556, 356] width 170 height 35
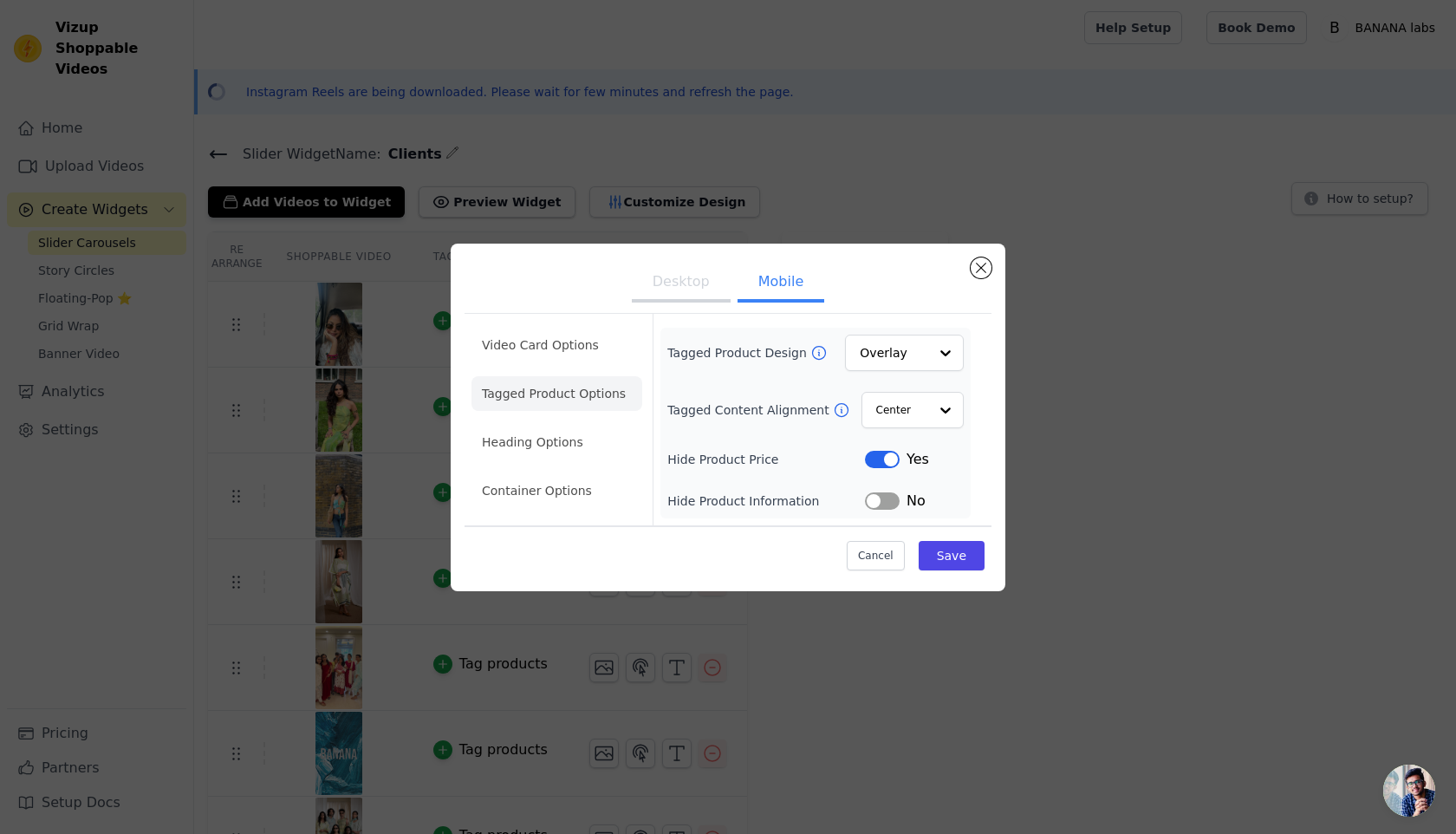
click at [879, 453] on button "Label" at bounding box center [882, 460] width 35 height 18
click at [960, 560] on button "Save" at bounding box center [951, 555] width 66 height 29
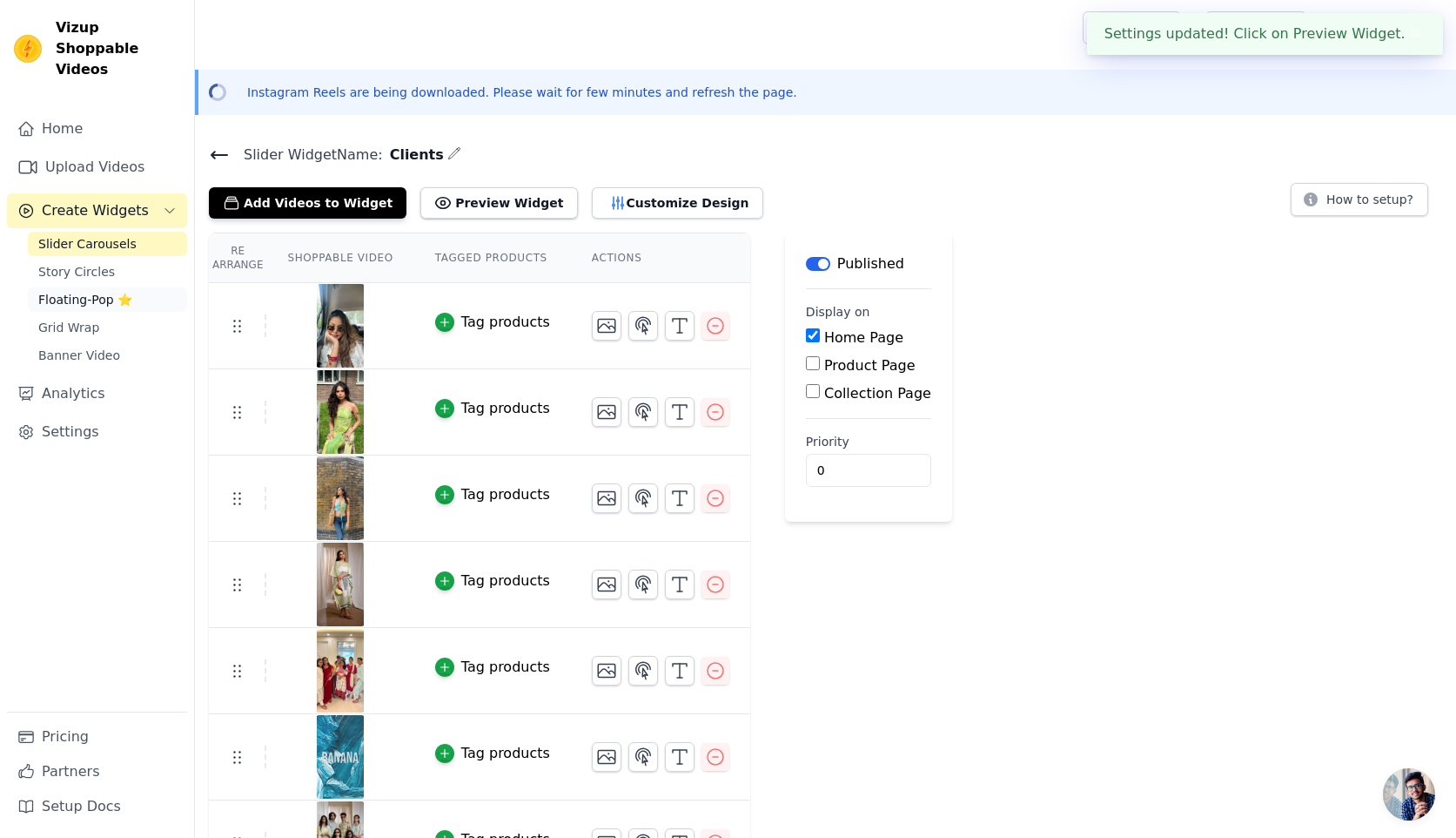
click at [100, 291] on span "Floating-Pop ⭐" at bounding box center [86, 300] width 94 height 18
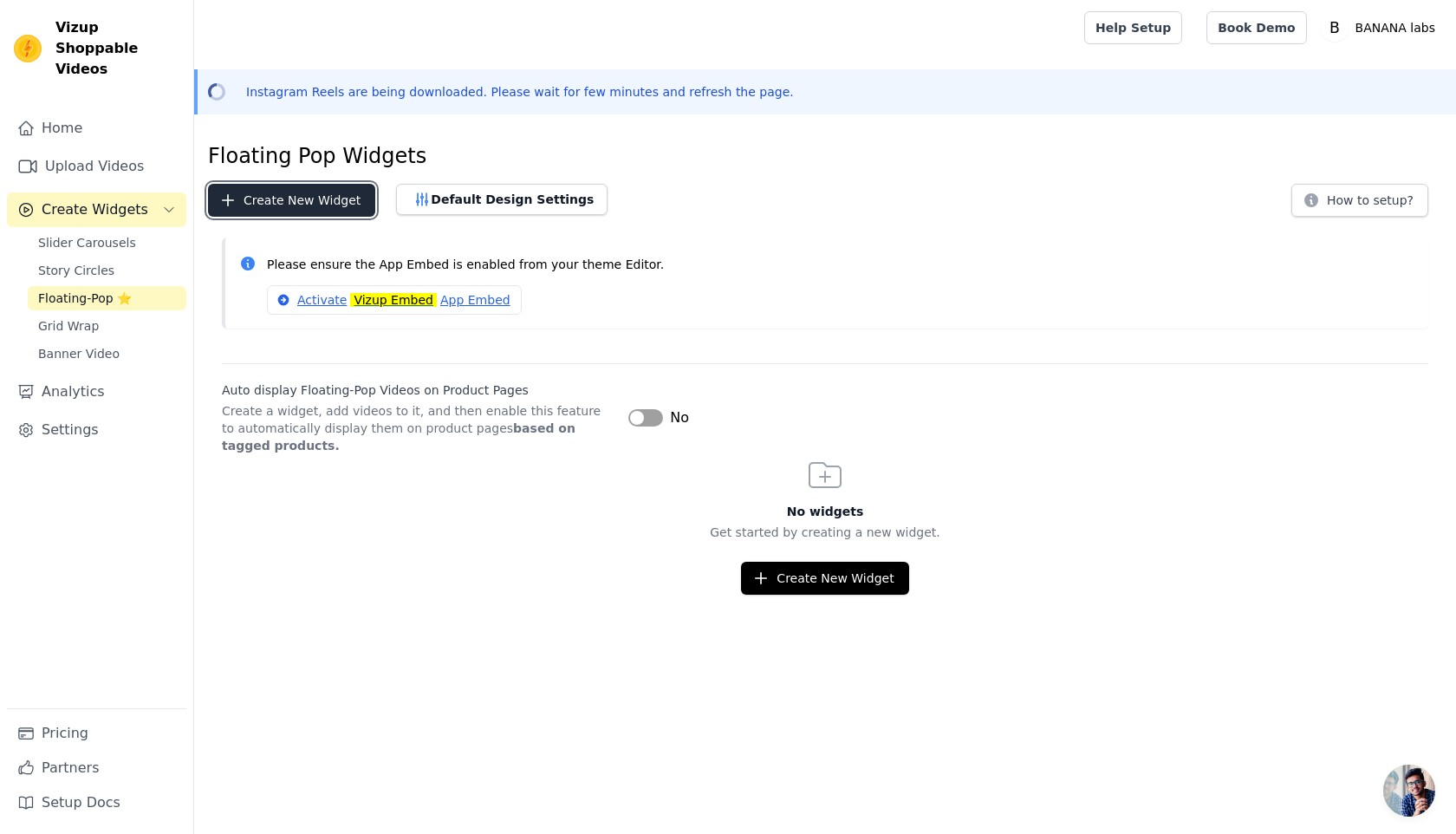
click at [319, 205] on button "Create New Widget" at bounding box center [291, 200] width 168 height 33
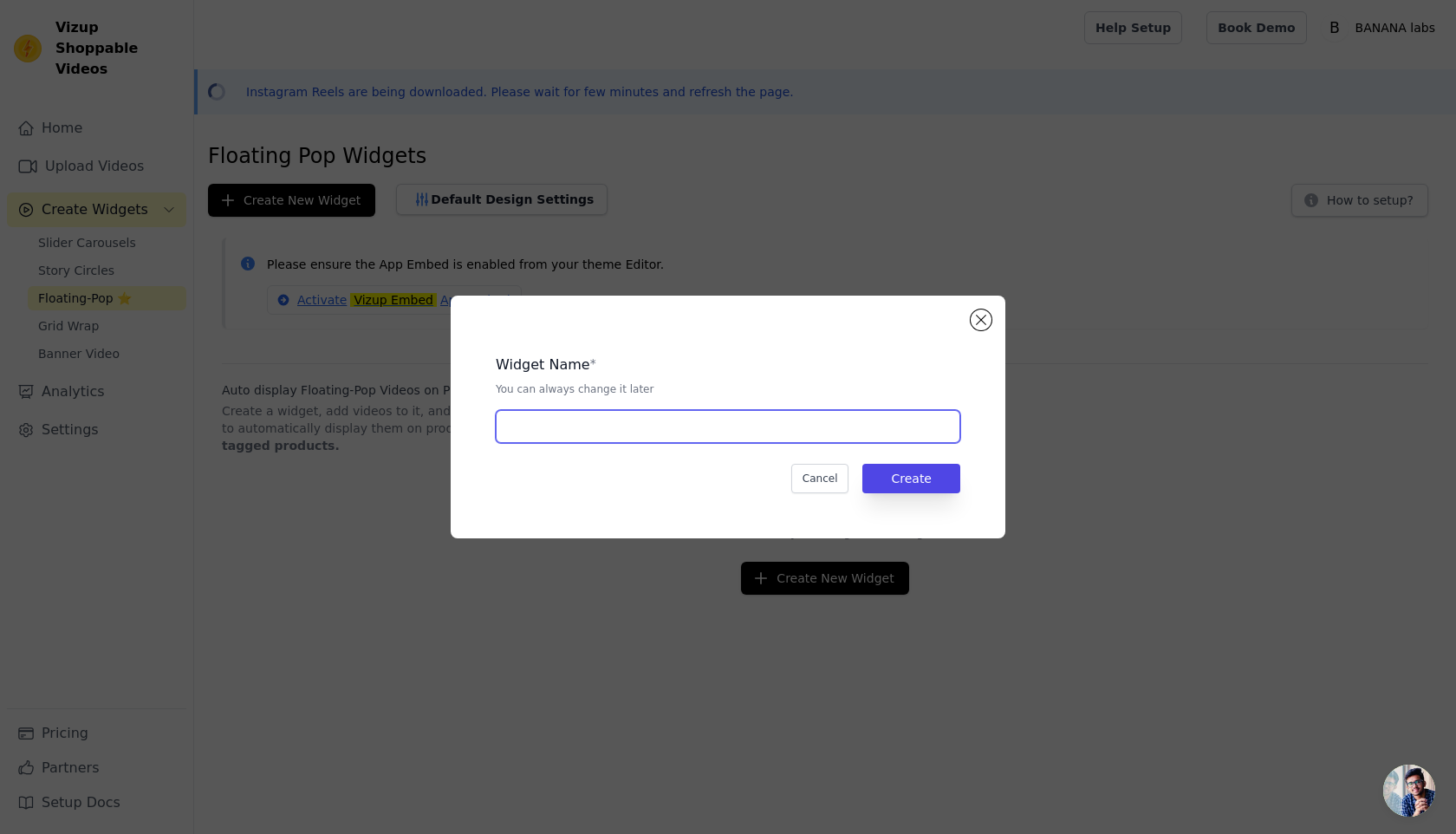
click at [572, 428] on input "text" at bounding box center [728, 426] width 465 height 33
type input "Clients"
click at [929, 479] on button "Create" at bounding box center [911, 478] width 98 height 29
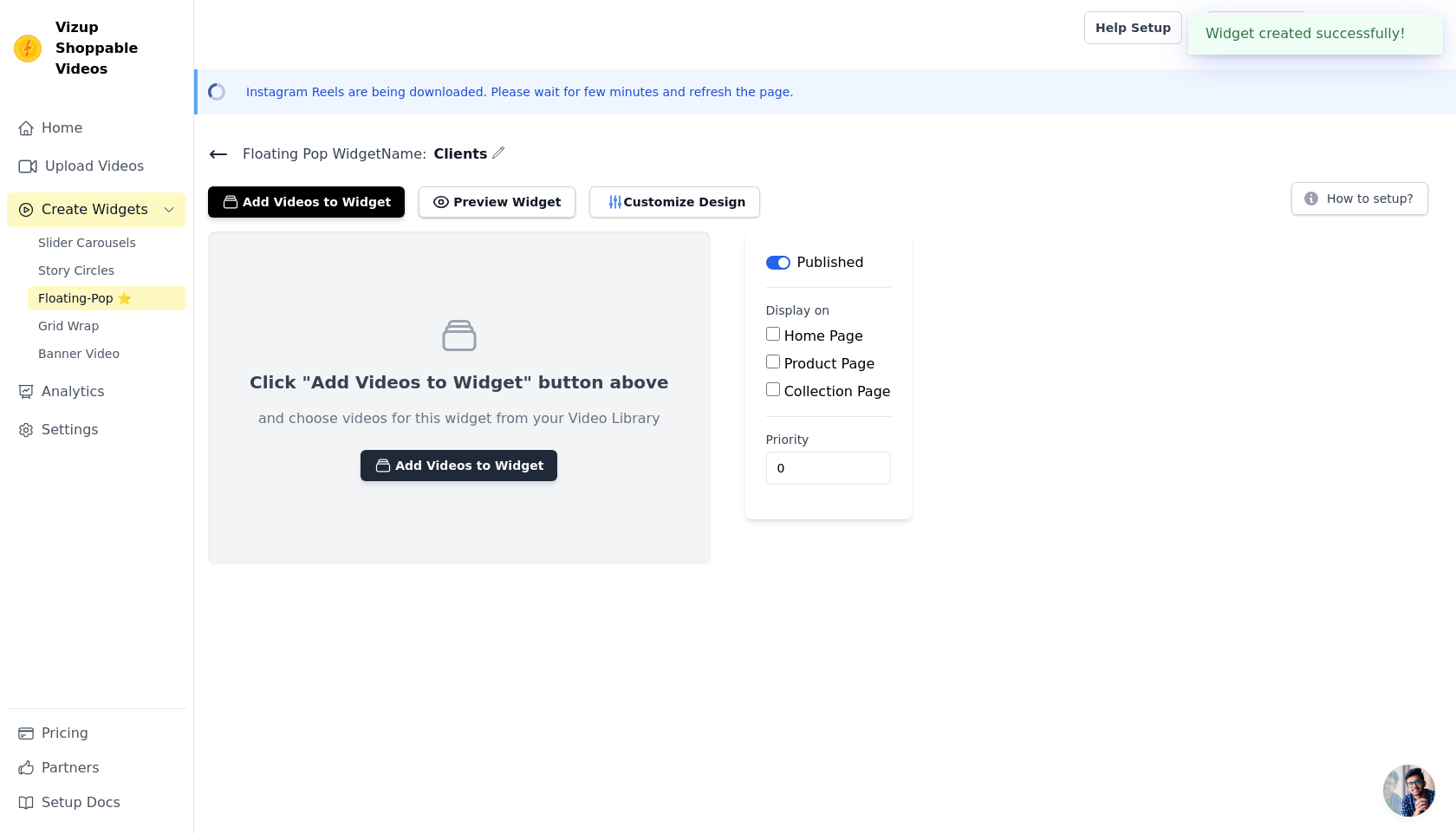
click at [433, 460] on button "Add Videos to Widget" at bounding box center [459, 465] width 197 height 31
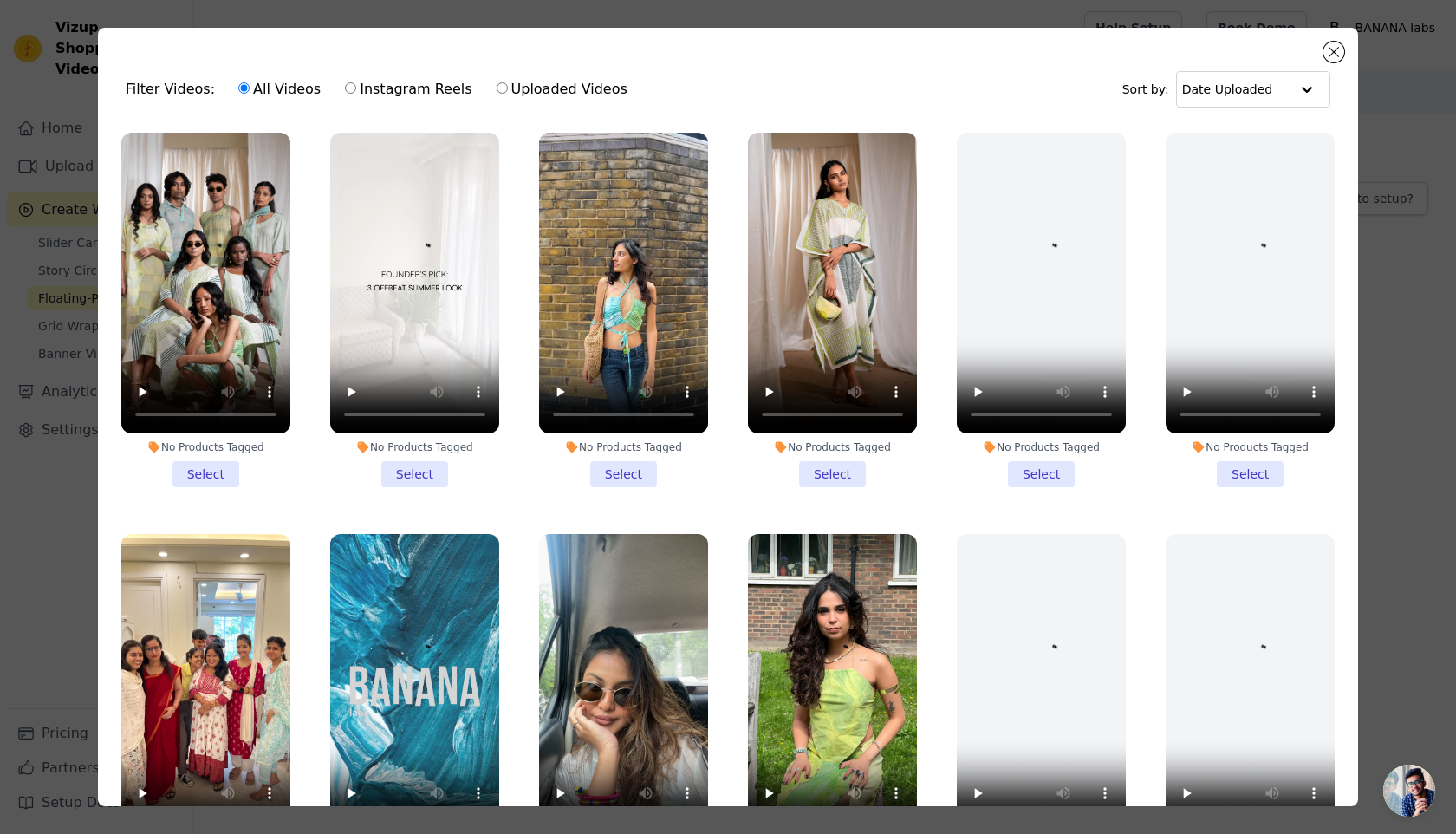
click at [616, 475] on li "No Products Tagged Select" at bounding box center [624, 310] width 169 height 355
click at [0, 0] on input "No Products Tagged Select" at bounding box center [0, 0] width 0 height 0
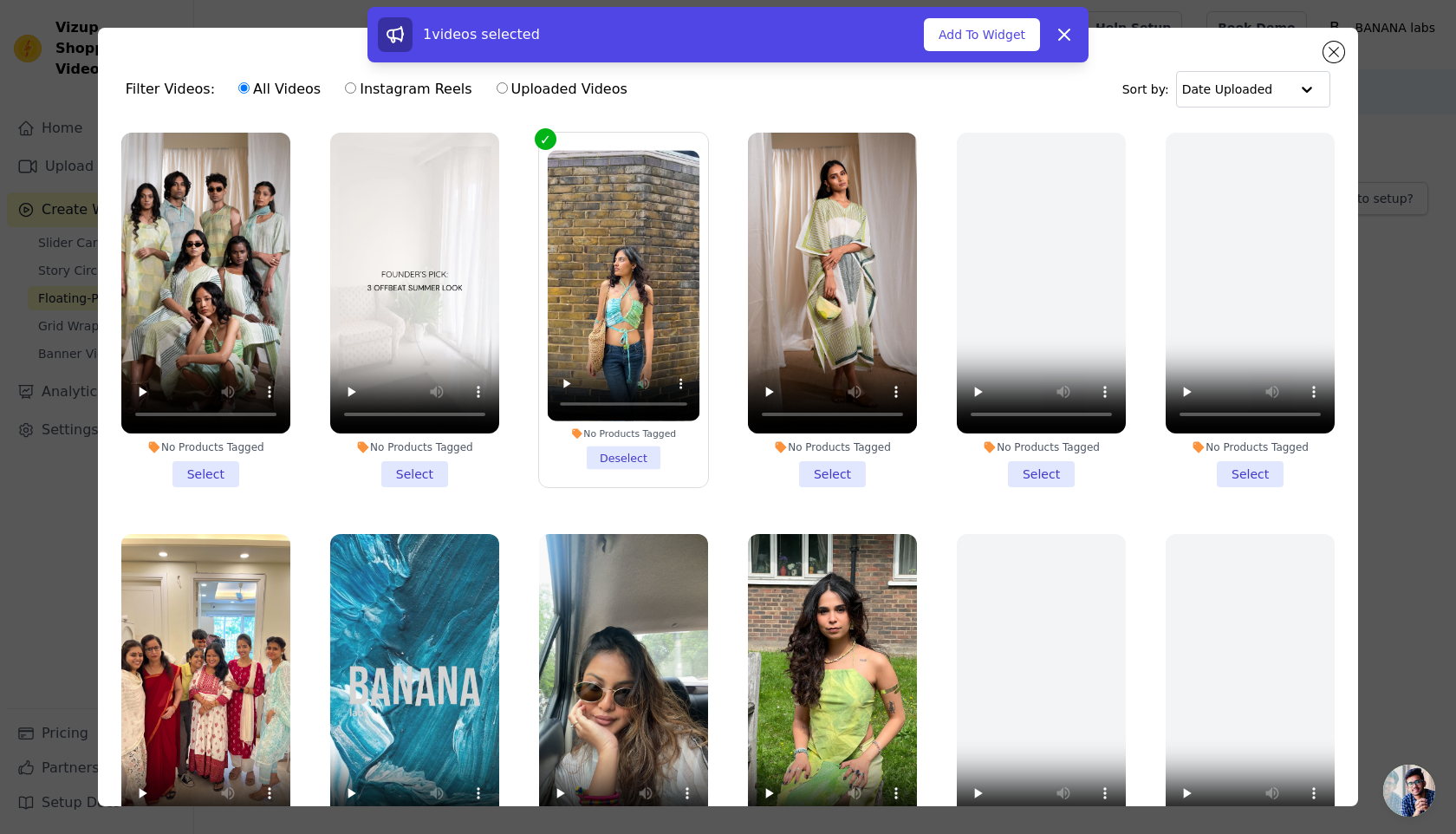
click at [841, 481] on li "No Products Tagged Select" at bounding box center [832, 310] width 169 height 355
click at [0, 0] on input "No Products Tagged Select" at bounding box center [0, 0] width 0 height 0
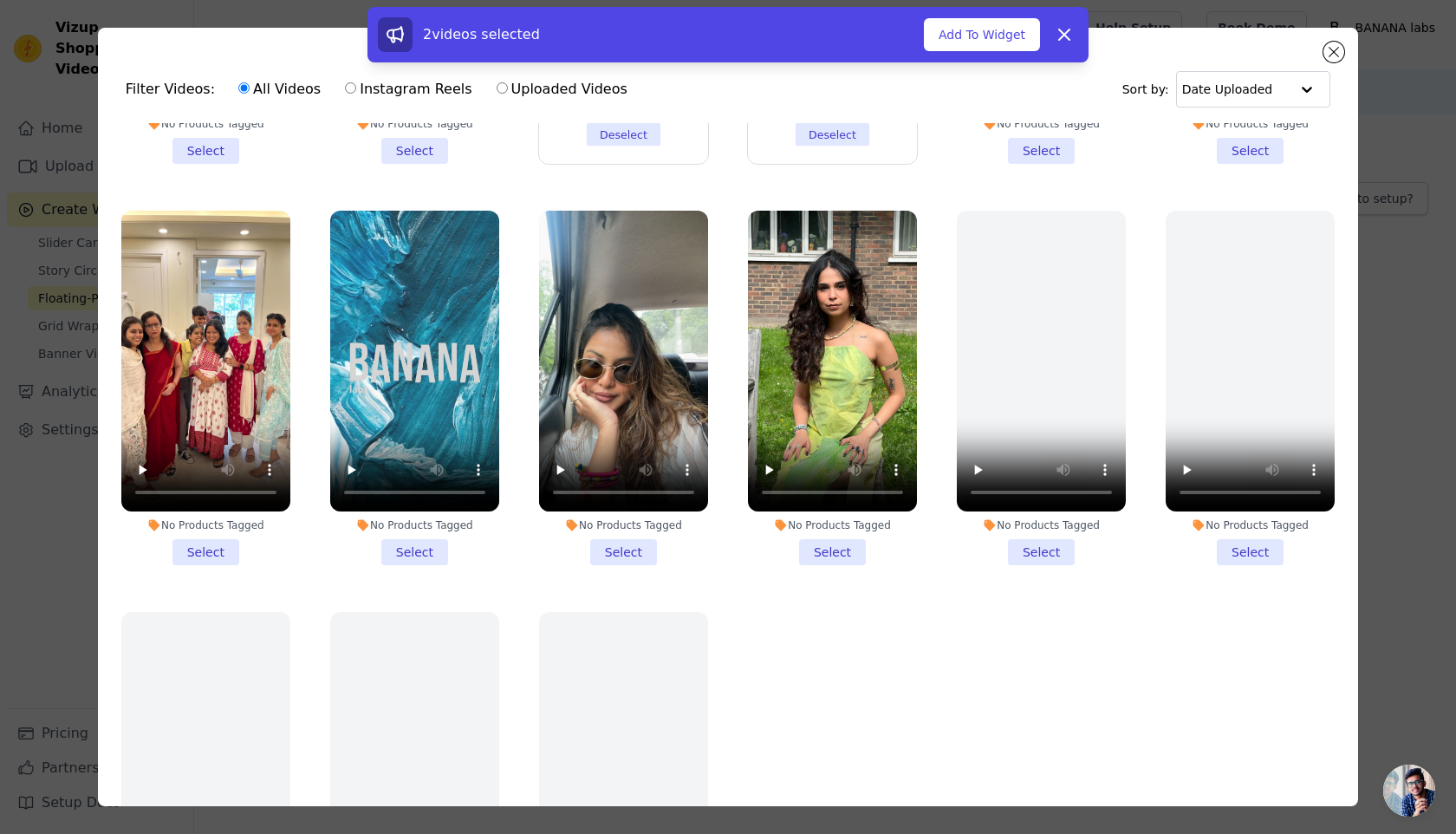
scroll to position [335, 0]
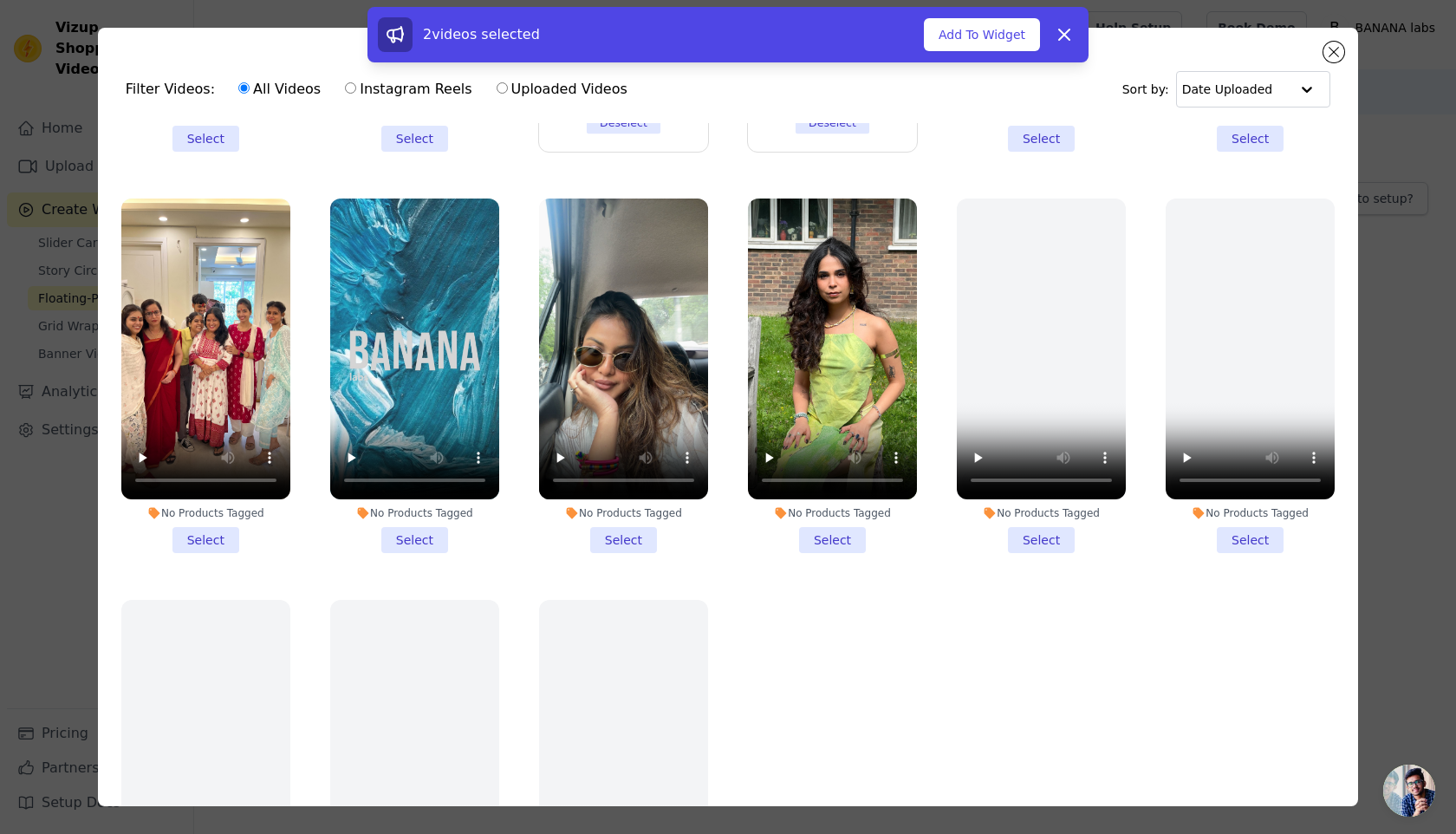
click at [628, 544] on li "No Products Tagged Select" at bounding box center [624, 376] width 169 height 355
click at [0, 0] on input "No Products Tagged Select" at bounding box center [0, 0] width 0 height 0
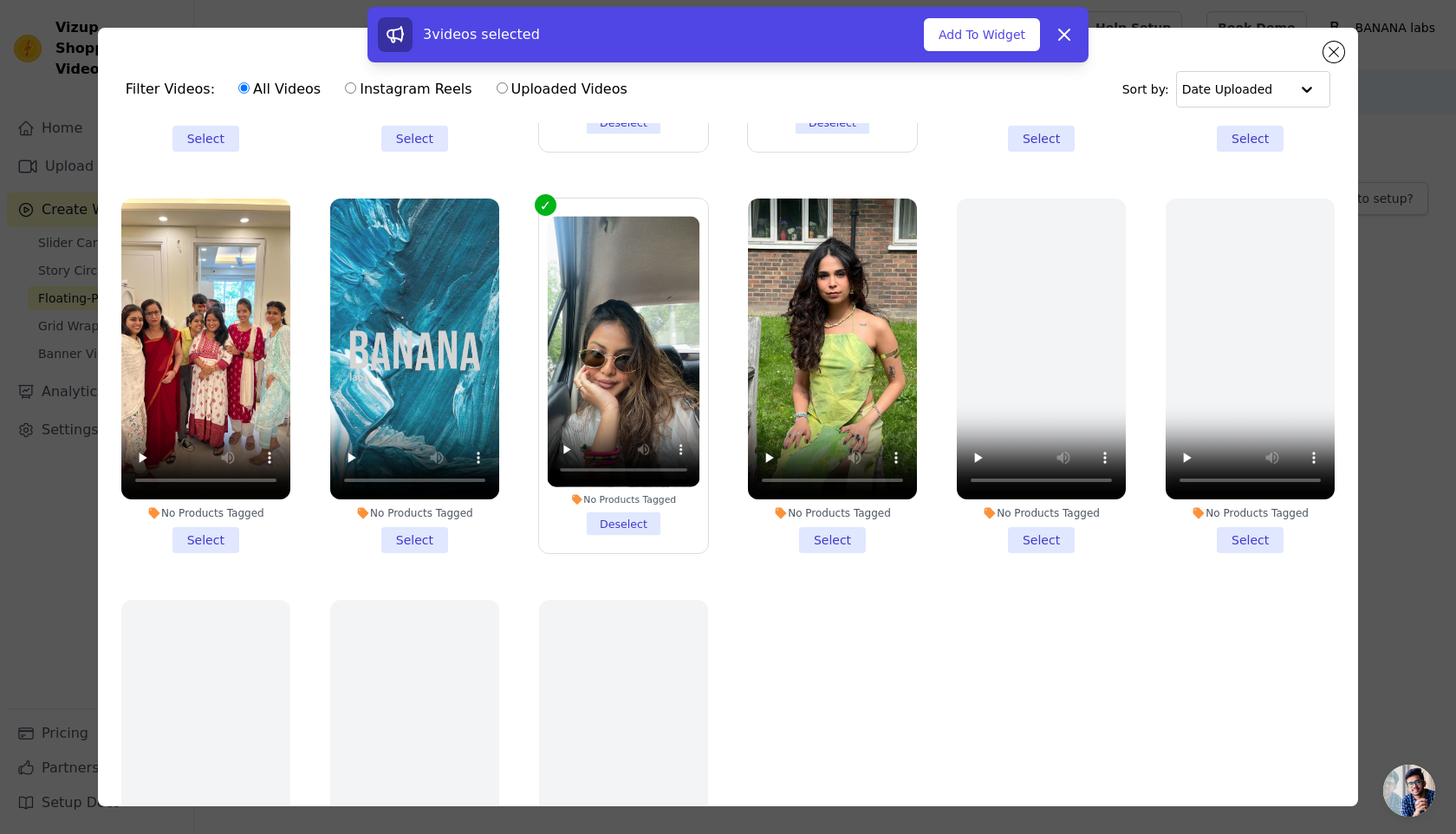
click at [819, 542] on li "No Products Tagged Select" at bounding box center [832, 376] width 169 height 355
click at [0, 0] on input "No Products Tagged Select" at bounding box center [0, 0] width 0 height 0
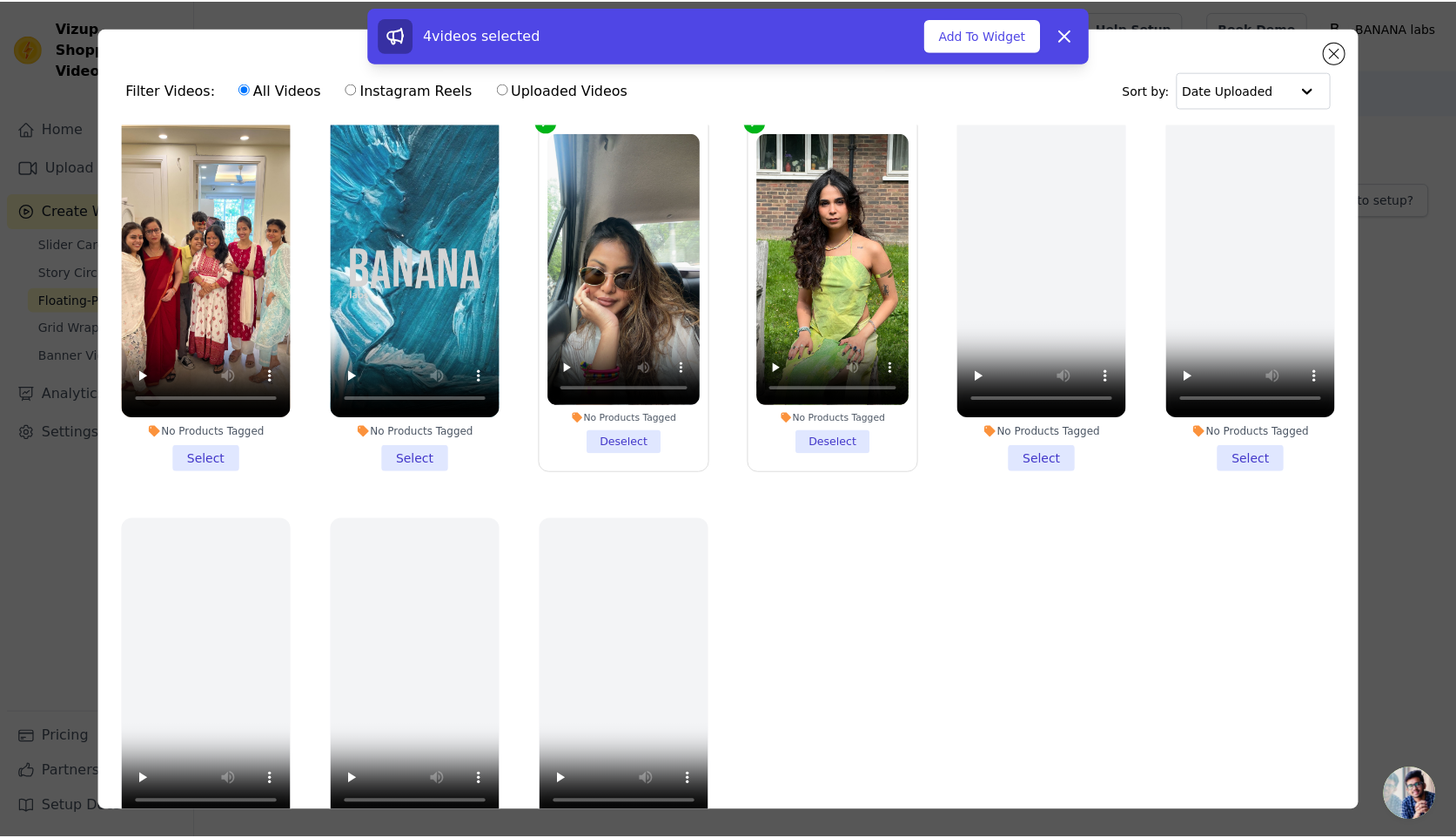
scroll to position [0, 0]
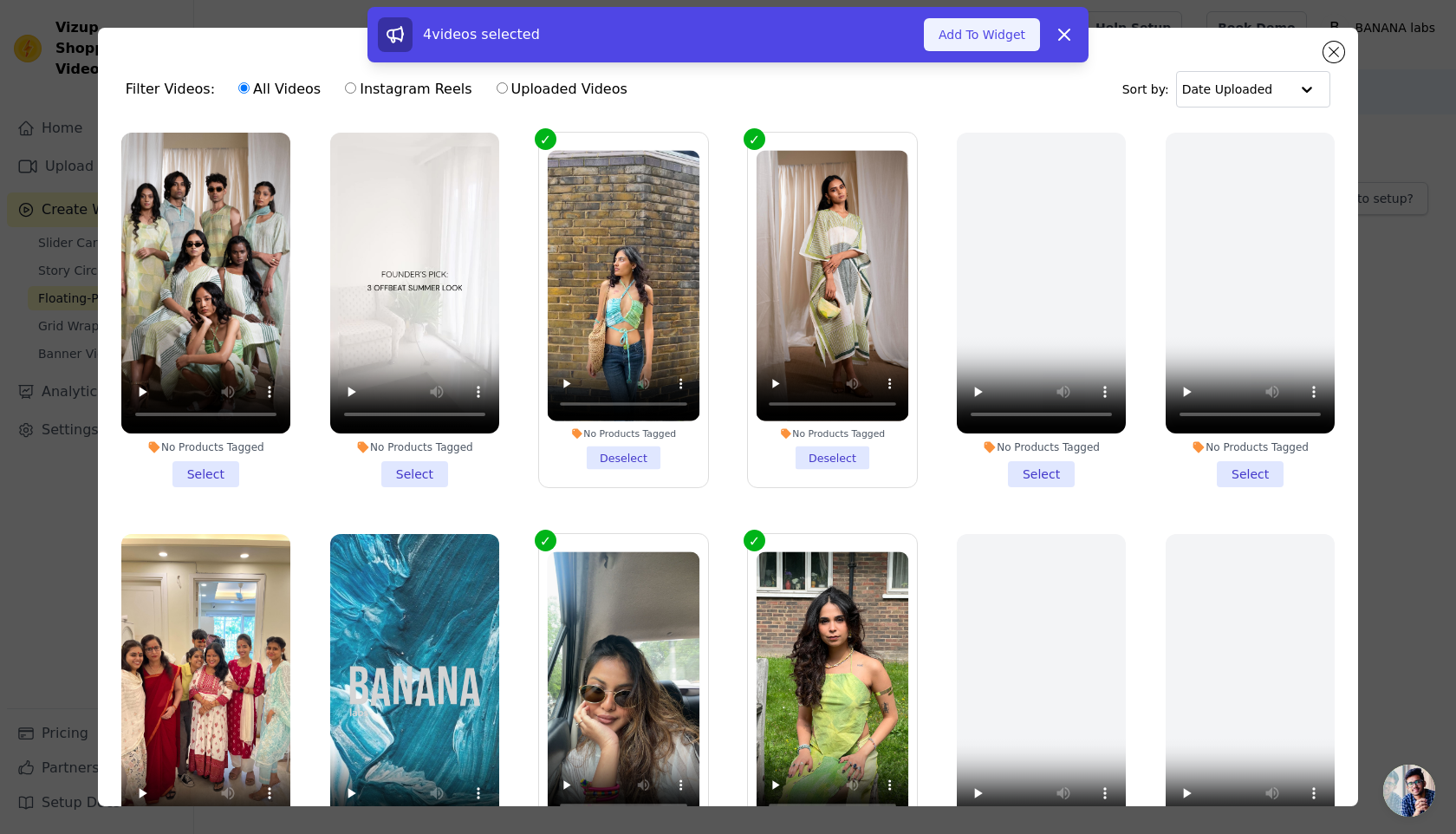
click at [971, 45] on button "Add To Widget" at bounding box center [981, 35] width 116 height 33
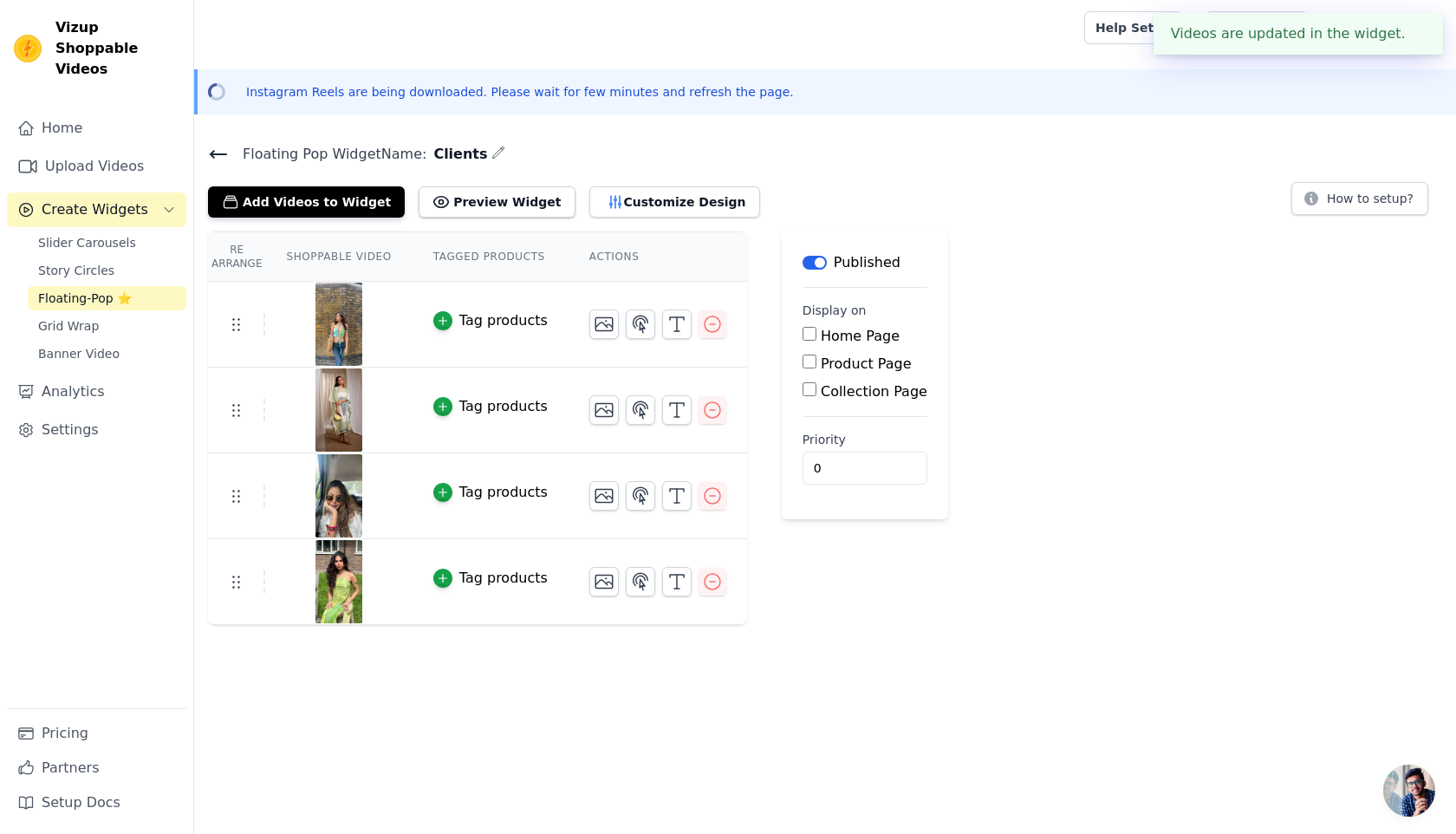
click at [875, 365] on label "Product Page" at bounding box center [866, 364] width 91 height 17
click at [816, 365] on input "Product Page" at bounding box center [810, 362] width 14 height 14
checkbox input "true"
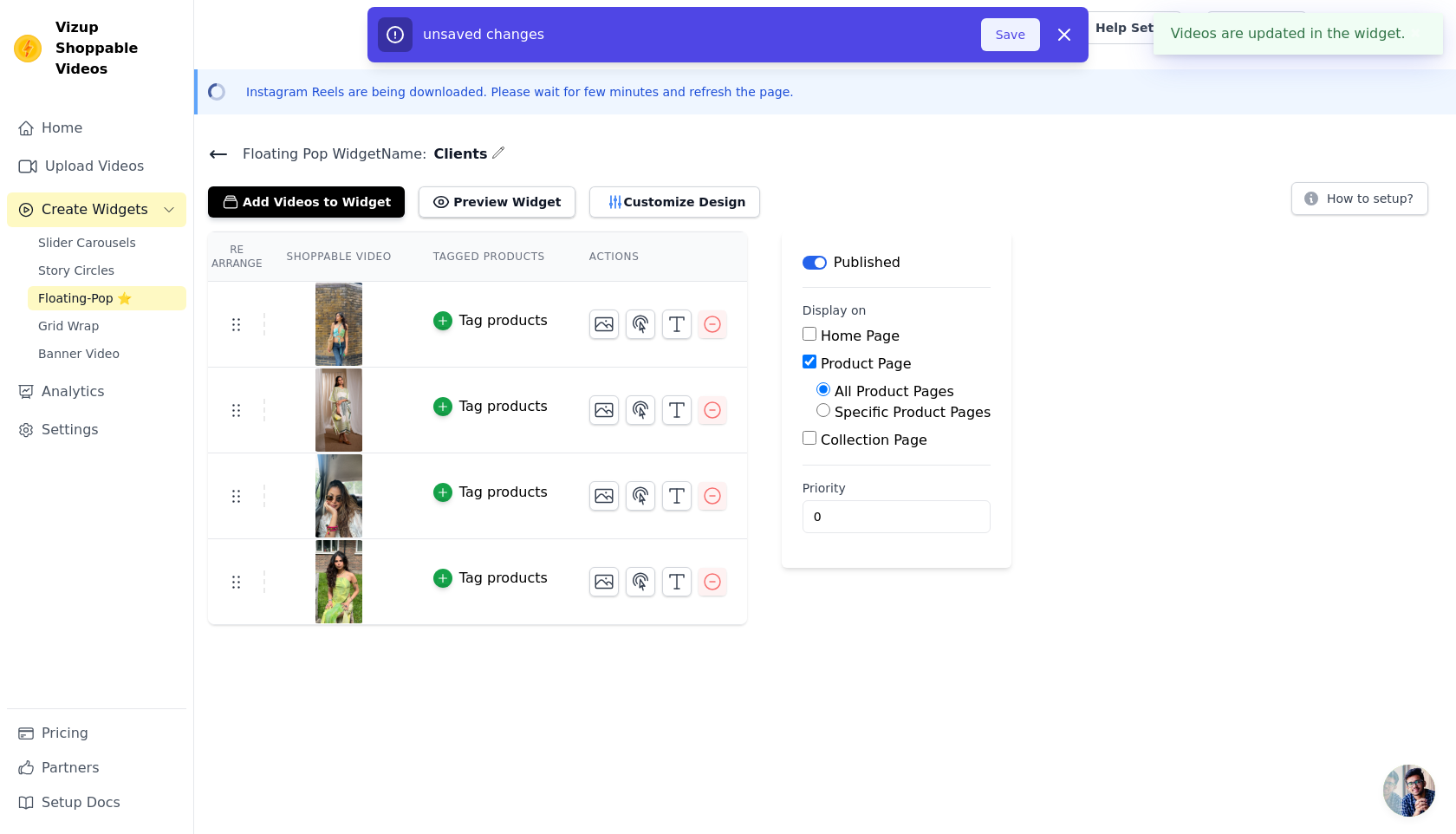
click at [1003, 47] on button "Save" at bounding box center [1011, 35] width 59 height 33
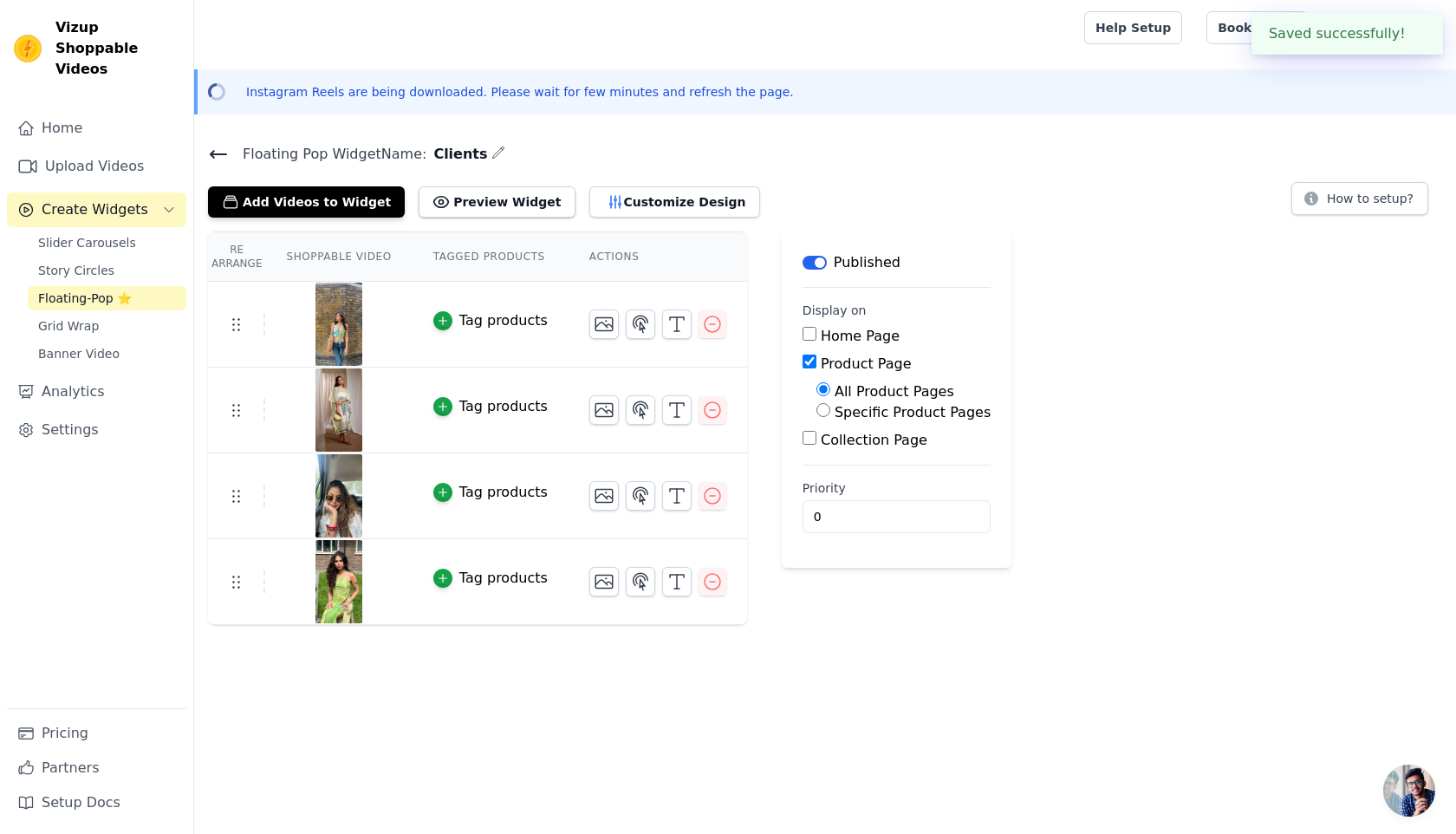
click at [935, 408] on label "Specific Product Pages" at bounding box center [913, 412] width 156 height 17
click at [830, 408] on input "Specific Product Pages" at bounding box center [823, 410] width 14 height 14
radio input "true"
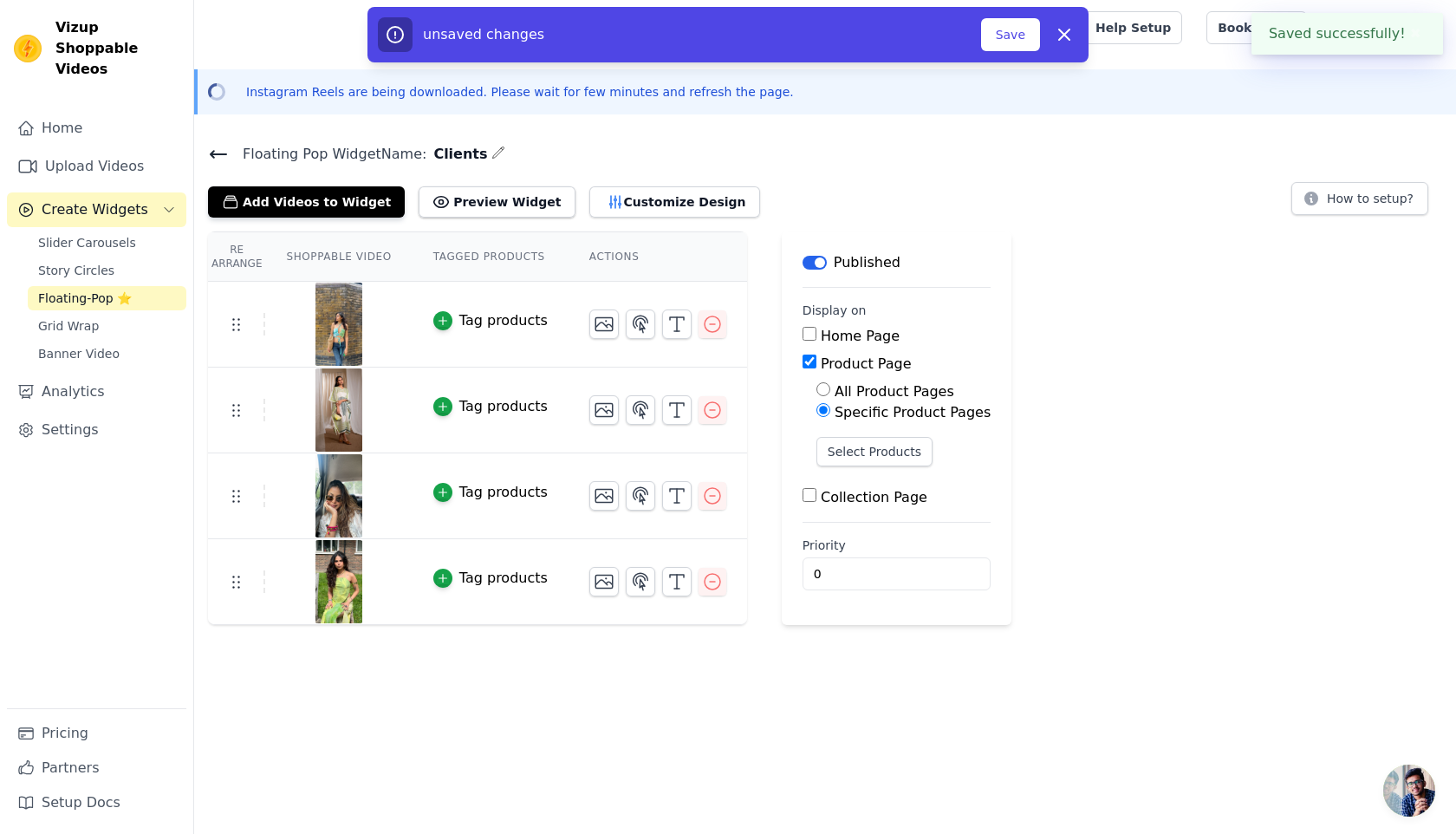
click at [864, 382] on div "All Product Pages" at bounding box center [903, 391] width 174 height 20
click at [862, 391] on label "All Product Pages" at bounding box center [894, 391] width 120 height 17
click at [830, 391] on input "All Product Pages" at bounding box center [823, 389] width 14 height 14
radio input "true"
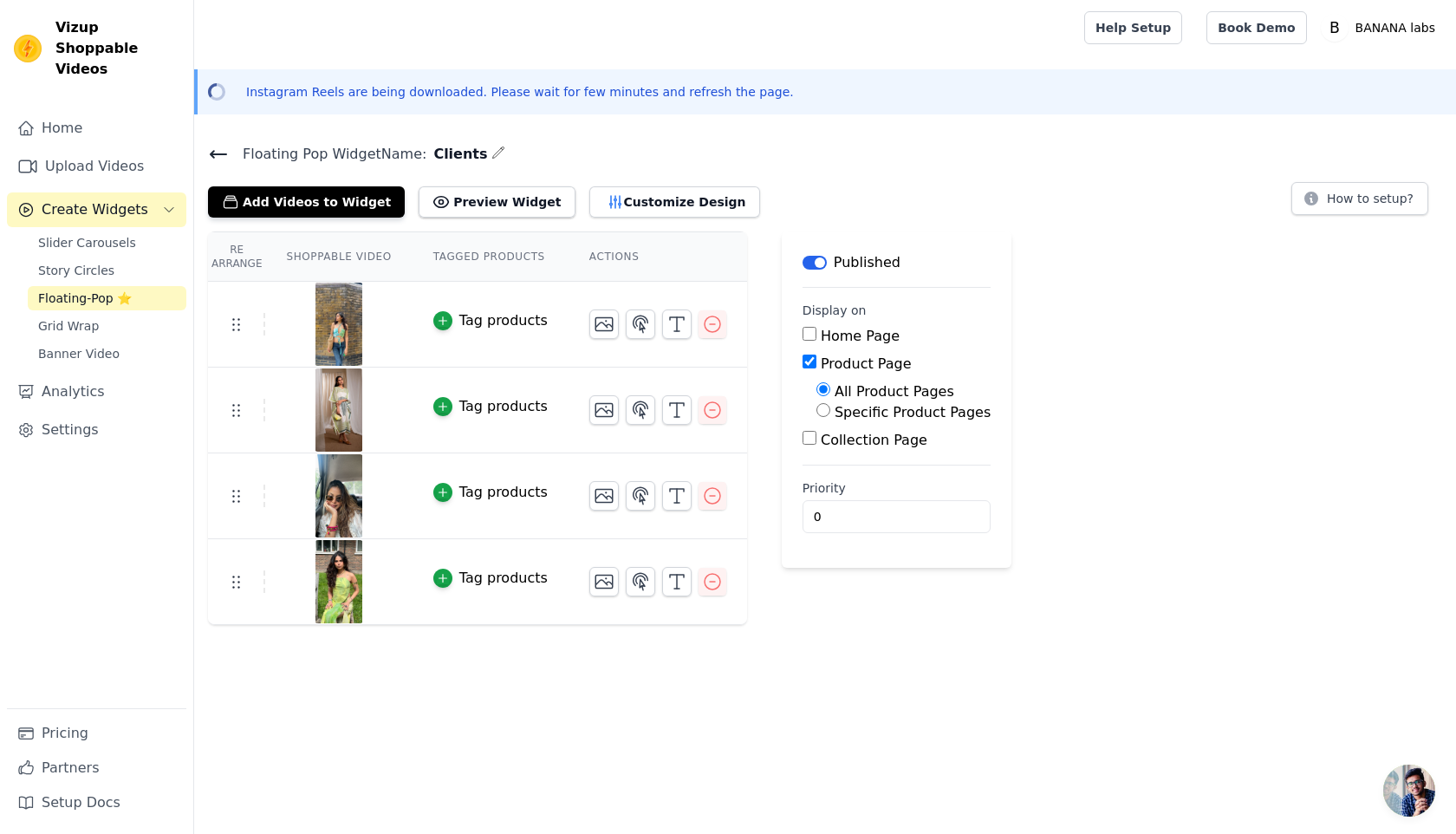
click at [980, 255] on main "Label Published Display on Home Page Product Page All Product Pages Specific Pr…" at bounding box center [896, 399] width 230 height 336
click at [667, 201] on button "Customize Design" at bounding box center [674, 201] width 170 height 31
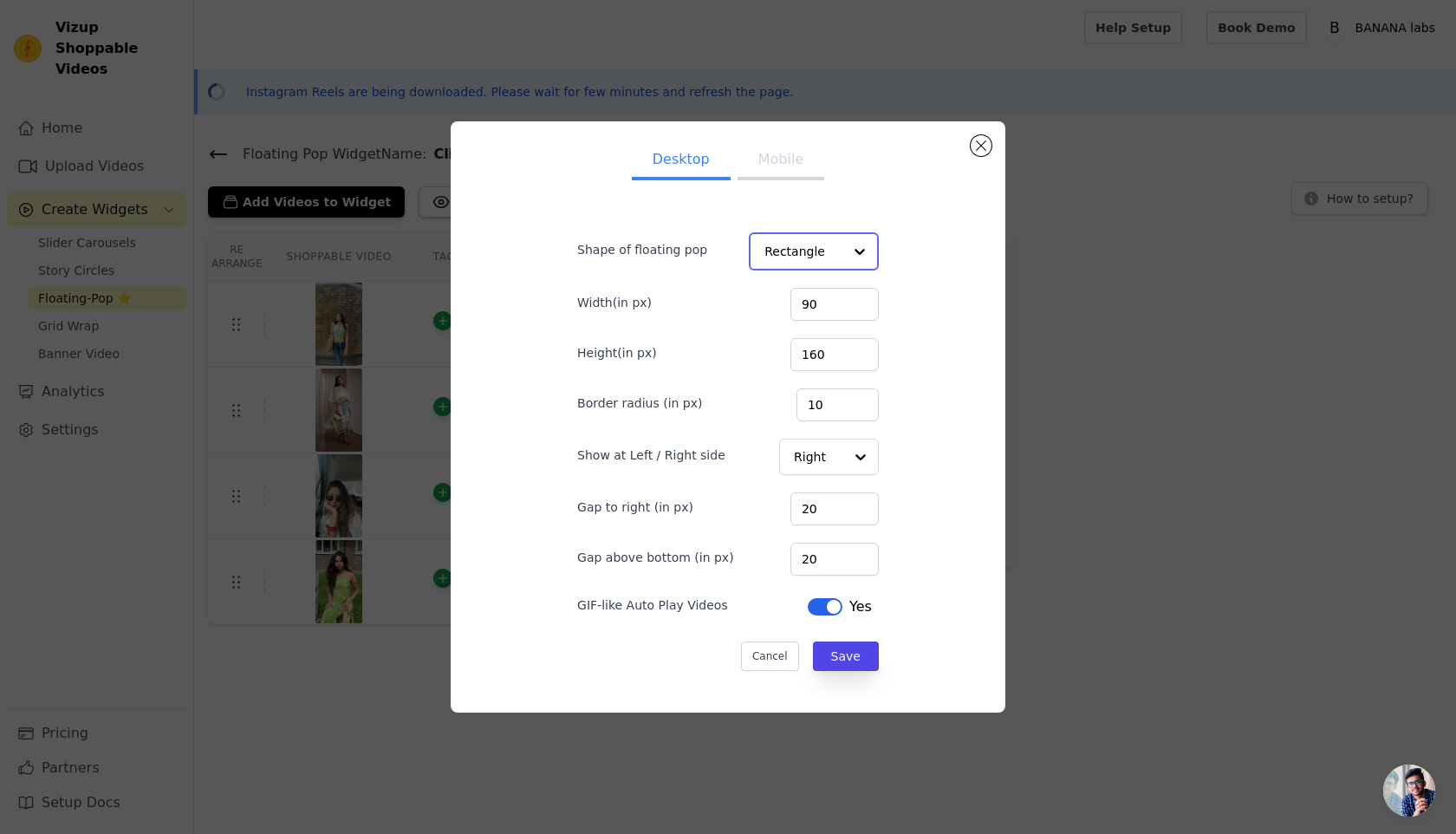
click at [818, 250] on input "Shape of floating pop" at bounding box center [804, 251] width 78 height 35
click at [781, 162] on button "Mobile" at bounding box center [781, 161] width 87 height 38
click at [842, 663] on button "Save" at bounding box center [845, 655] width 66 height 29
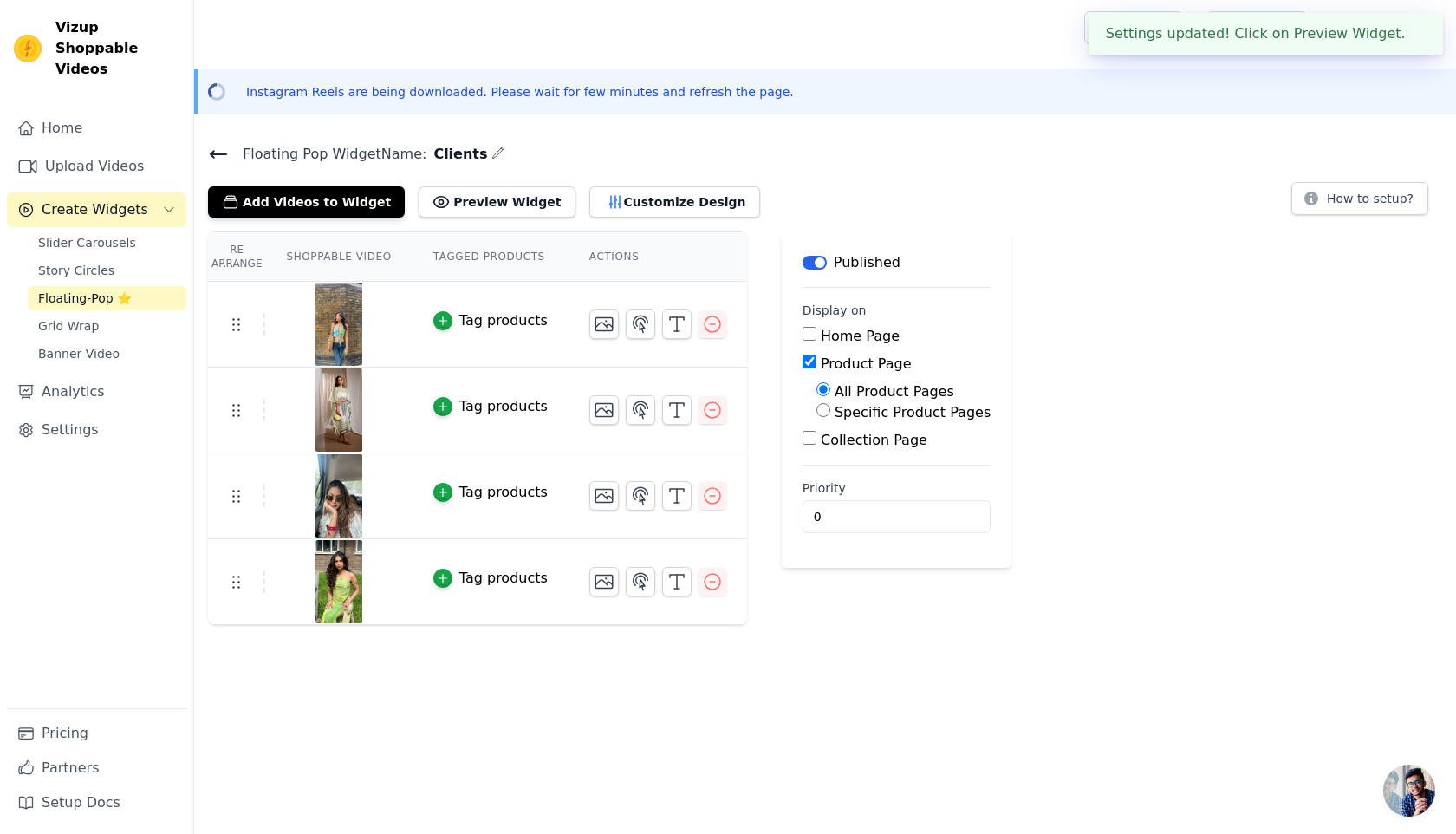
click at [978, 146] on h4 "Floating Pop Widget Name: Clients" at bounding box center [824, 153] width 1234 height 23
click at [73, 111] on link "Home" at bounding box center [97, 128] width 179 height 35
